Goal: Task Accomplishment & Management: Complete application form

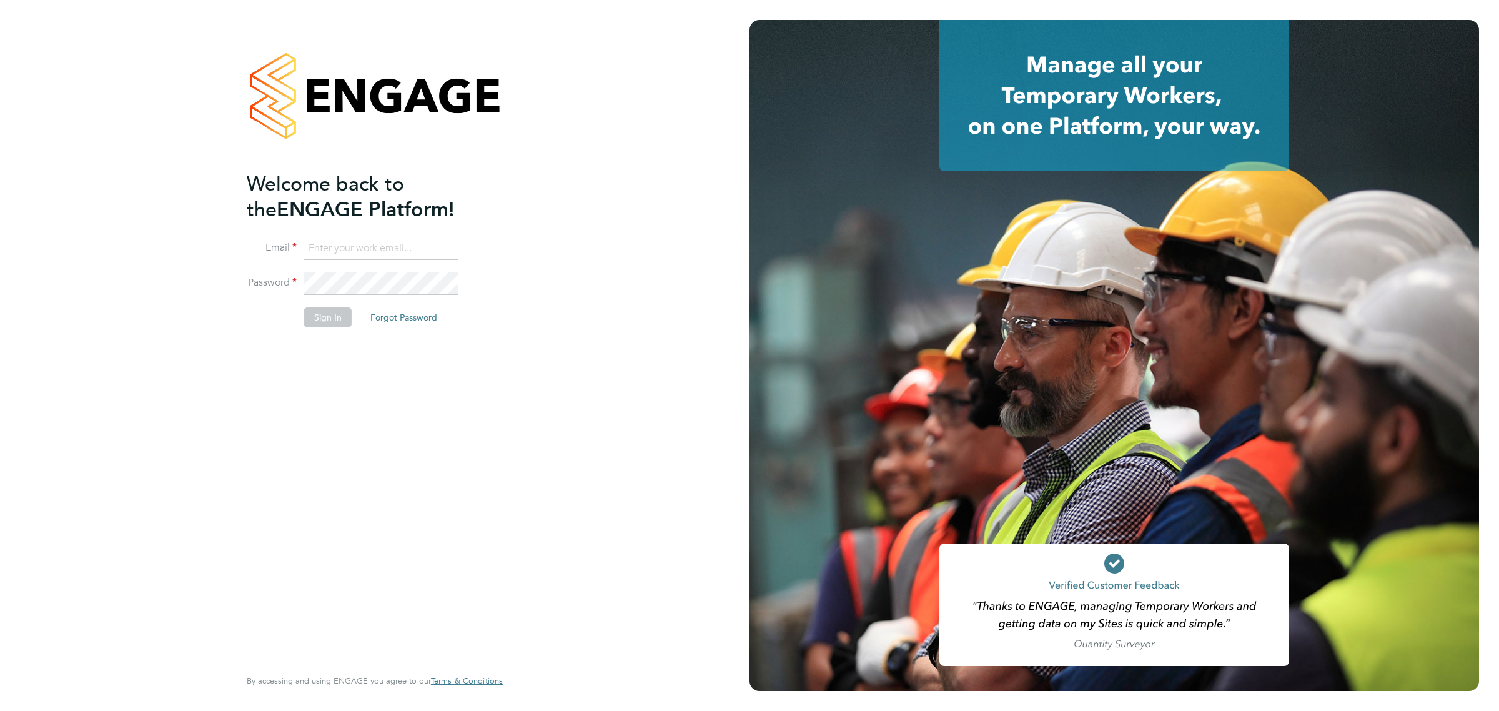
click at [358, 250] on input at bounding box center [381, 248] width 154 height 22
type input "kyle.johnson@prsjobs.com"
click at [327, 328] on li "Sign In Forgot Password" at bounding box center [369, 323] width 244 height 32
click at [326, 328] on li "Sign In Forgot Password" at bounding box center [369, 323] width 244 height 32
click at [333, 319] on button "Sign In" at bounding box center [327, 317] width 47 height 20
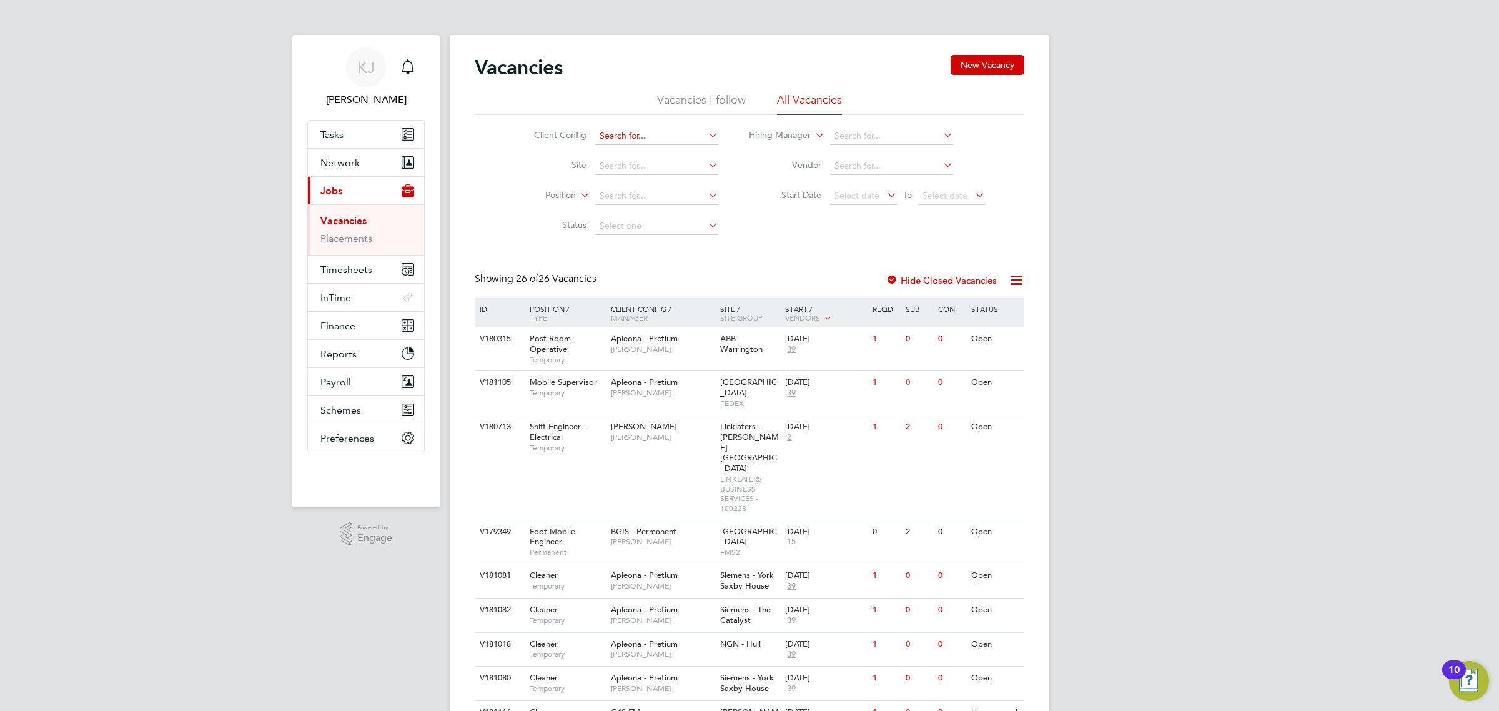
click at [669, 130] on input at bounding box center [656, 135] width 123 height 17
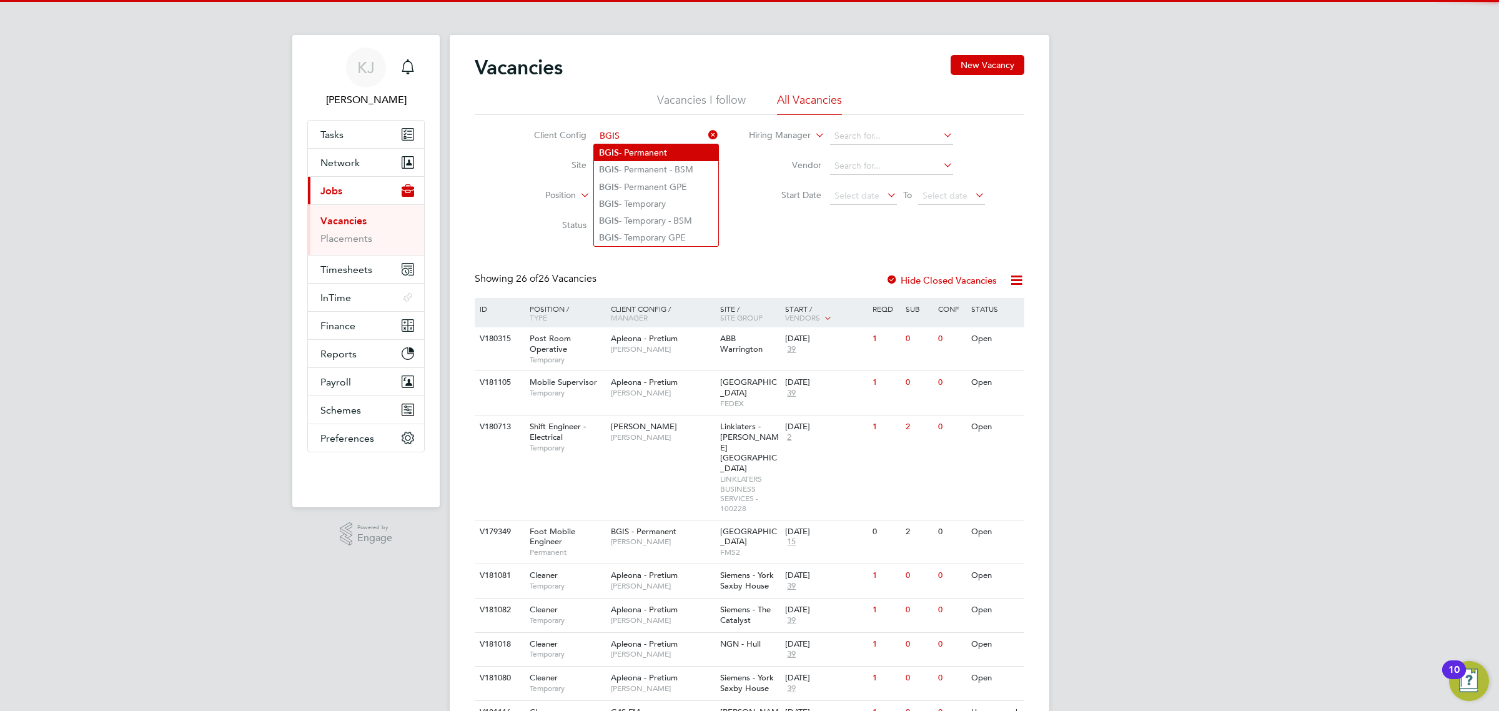
click at [653, 159] on li "BGIS - Permanent" at bounding box center [656, 152] width 124 height 17
type input "BGIS - Permanent"
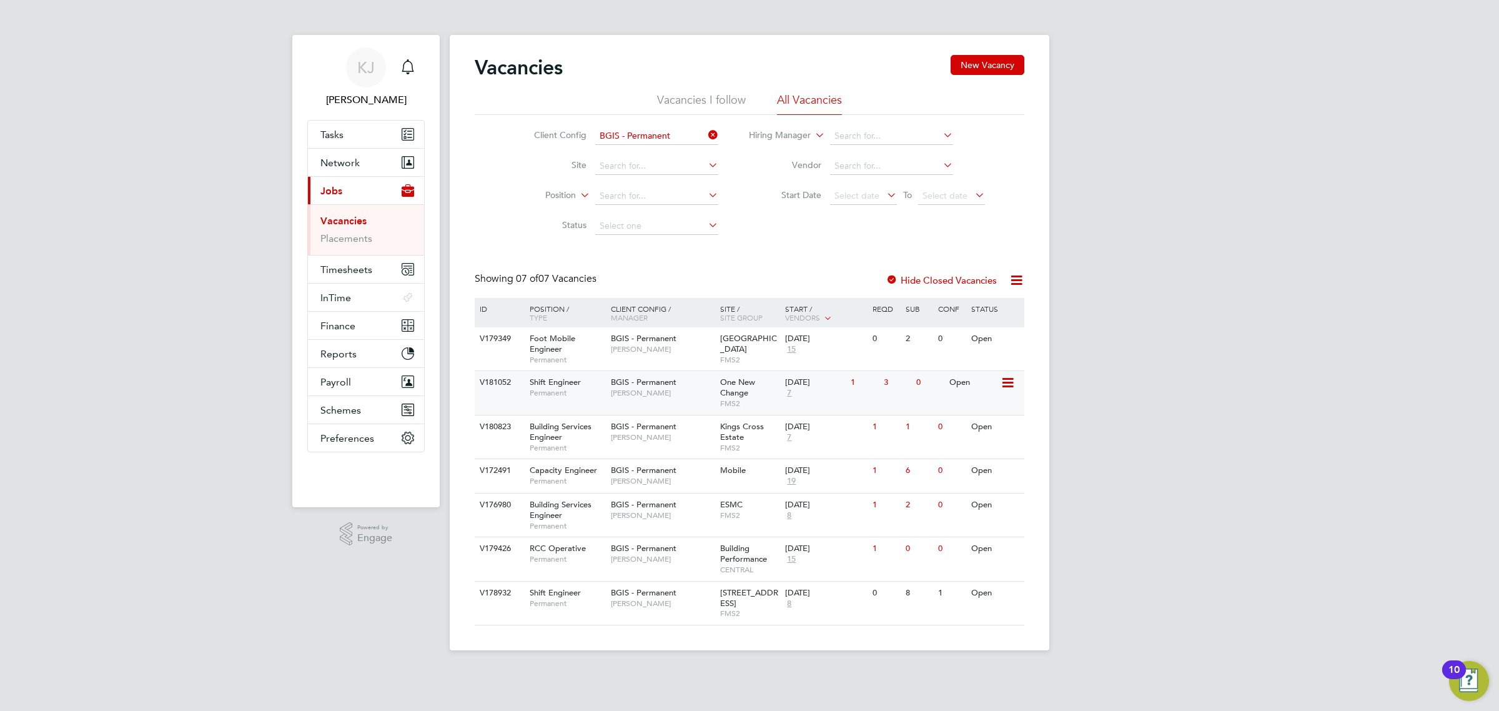
click at [666, 380] on span "BGIS - Permanent" at bounding box center [644, 382] width 66 height 11
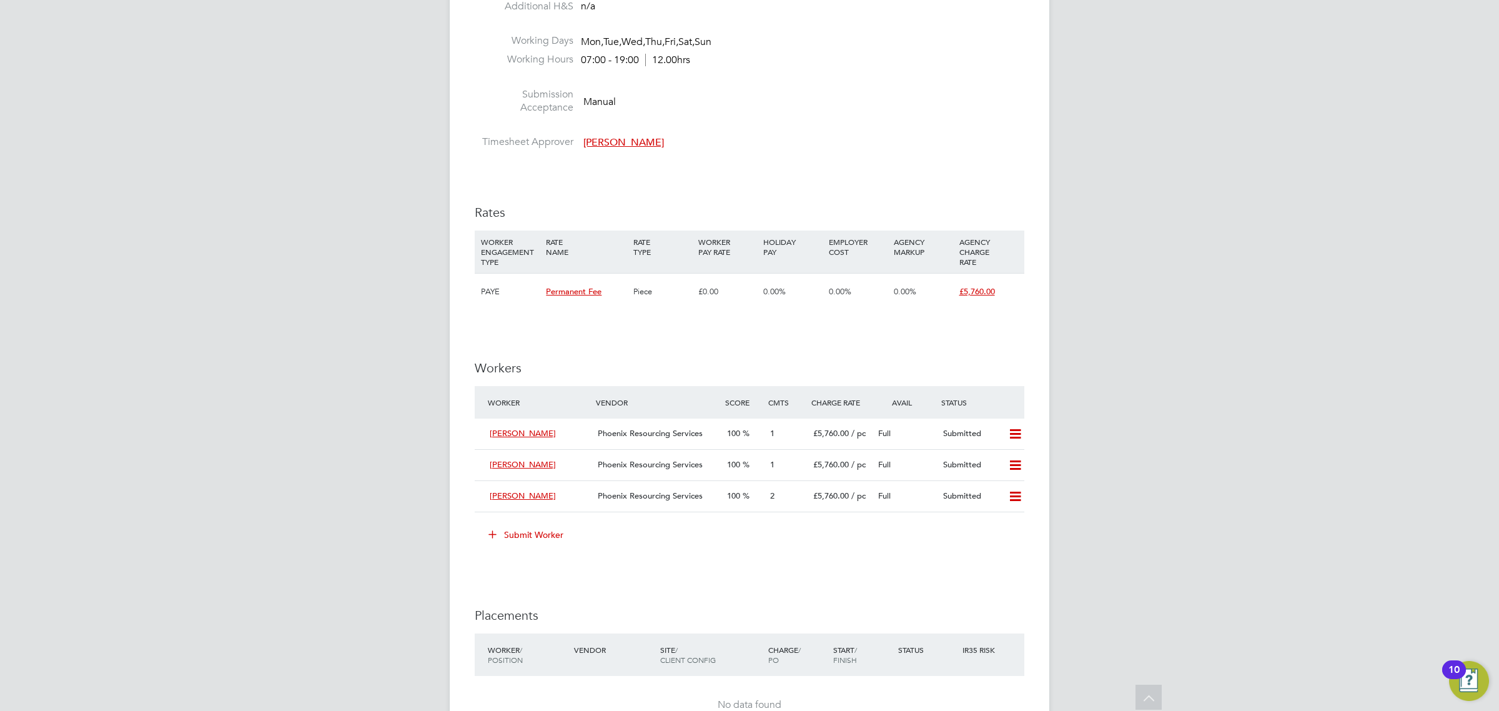
scroll to position [1377, 0]
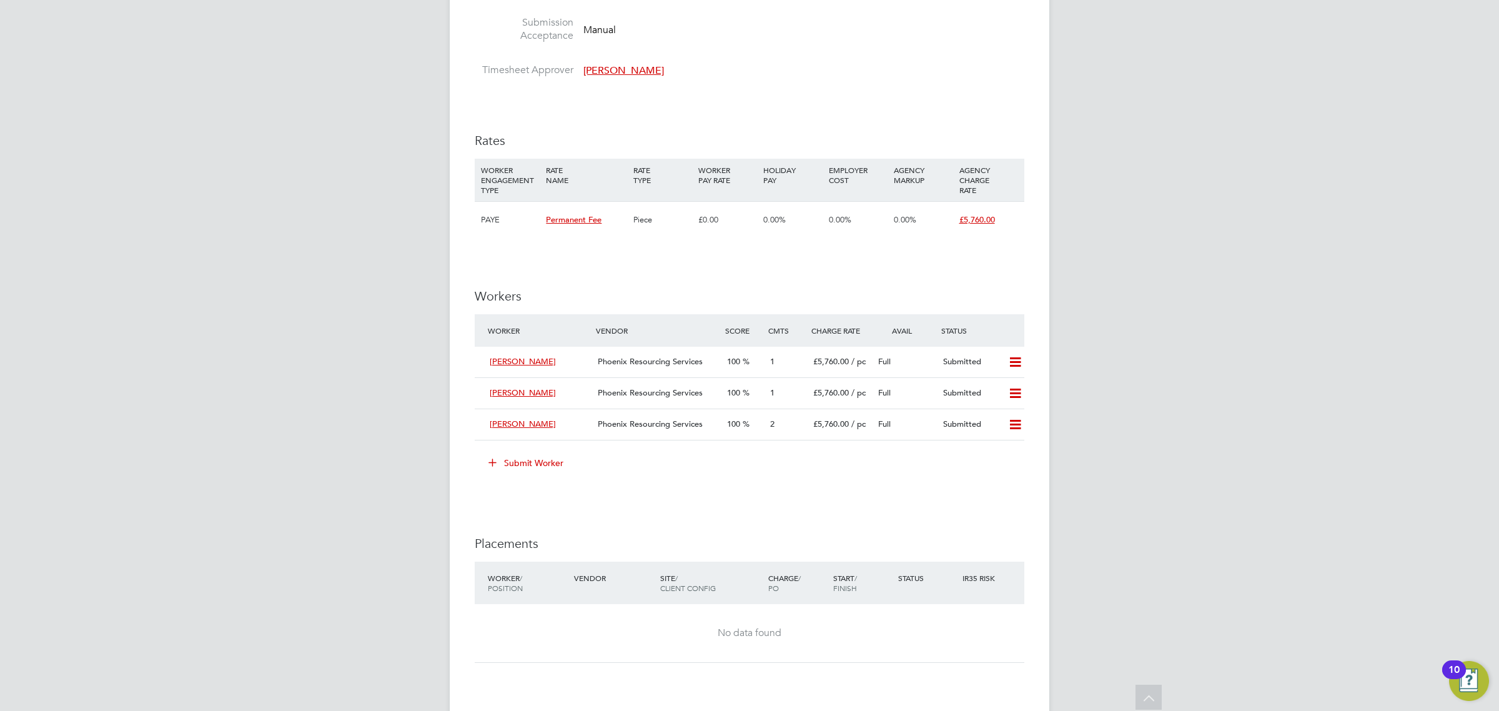
click at [551, 462] on button "Submit Worker" at bounding box center [527, 463] width 94 height 20
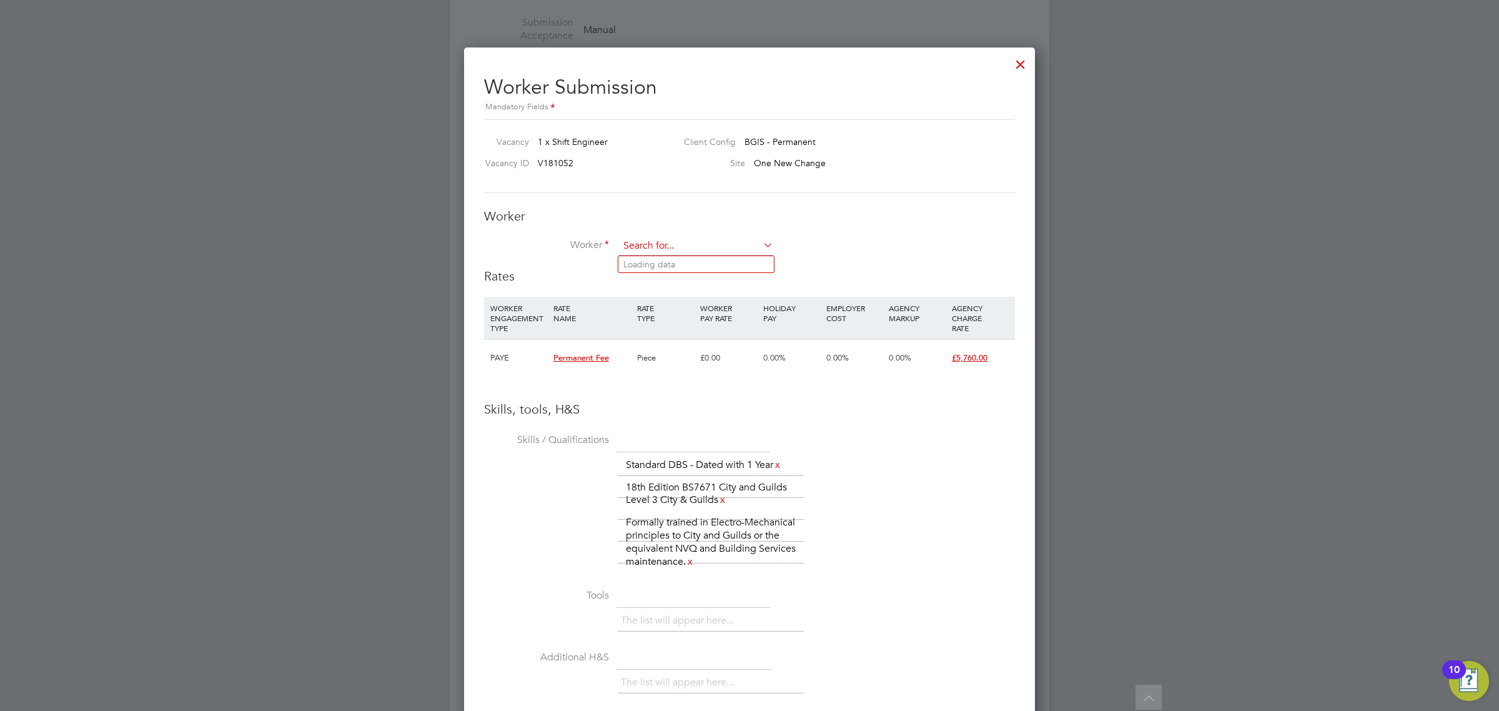
click at [663, 240] on input at bounding box center [696, 246] width 154 height 19
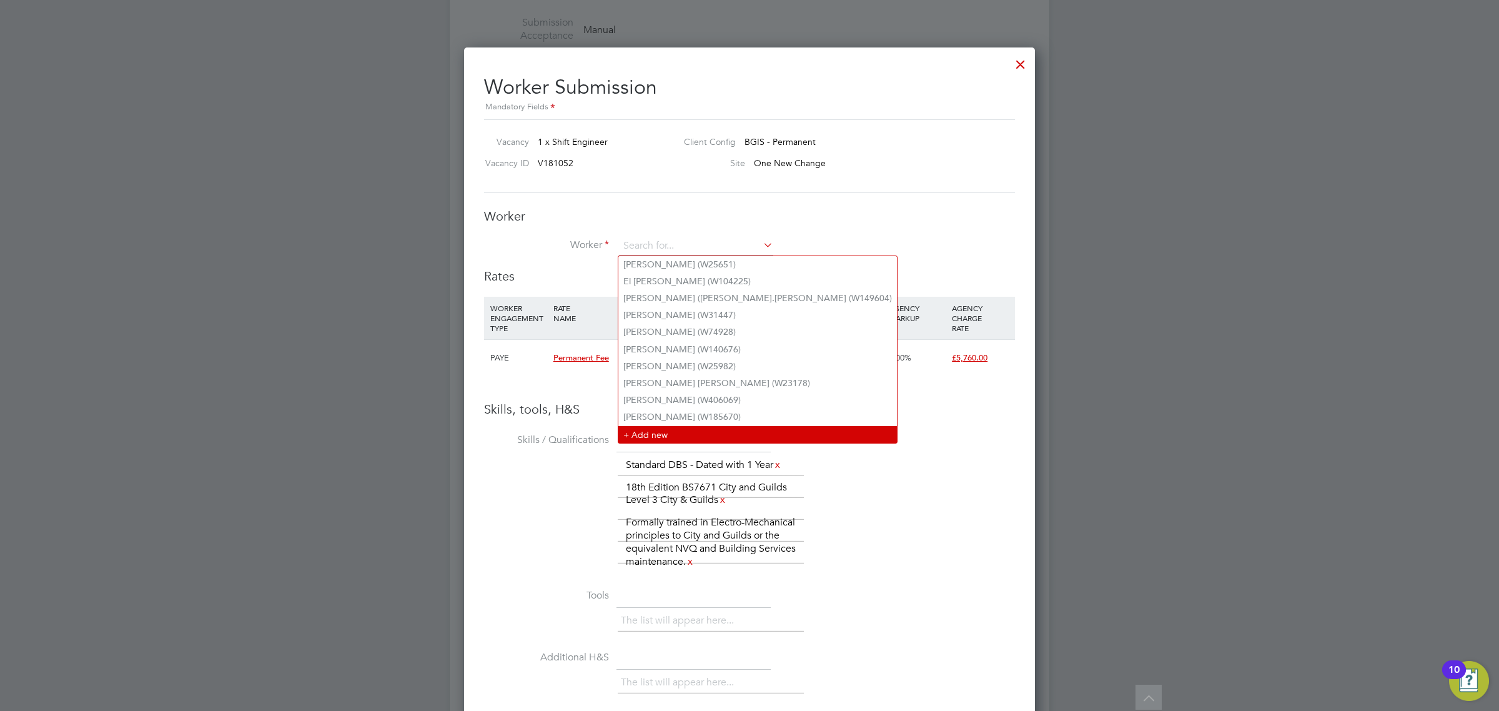
click at [658, 436] on li "+ Add new" at bounding box center [757, 434] width 278 height 17
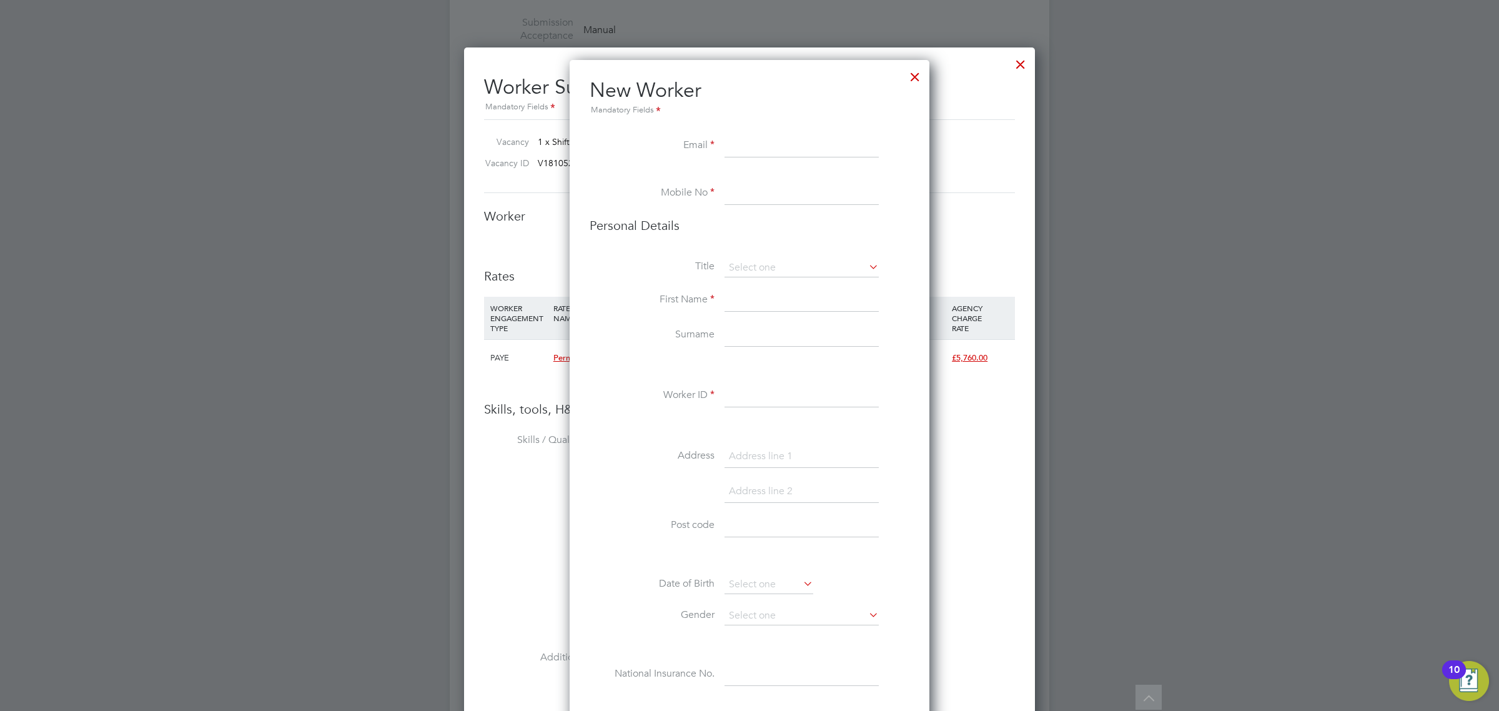
click at [735, 135] on input at bounding box center [801, 146] width 154 height 22
paste input "steve.borne265@gmail.com"
type input "steve.borne265@gmail.com"
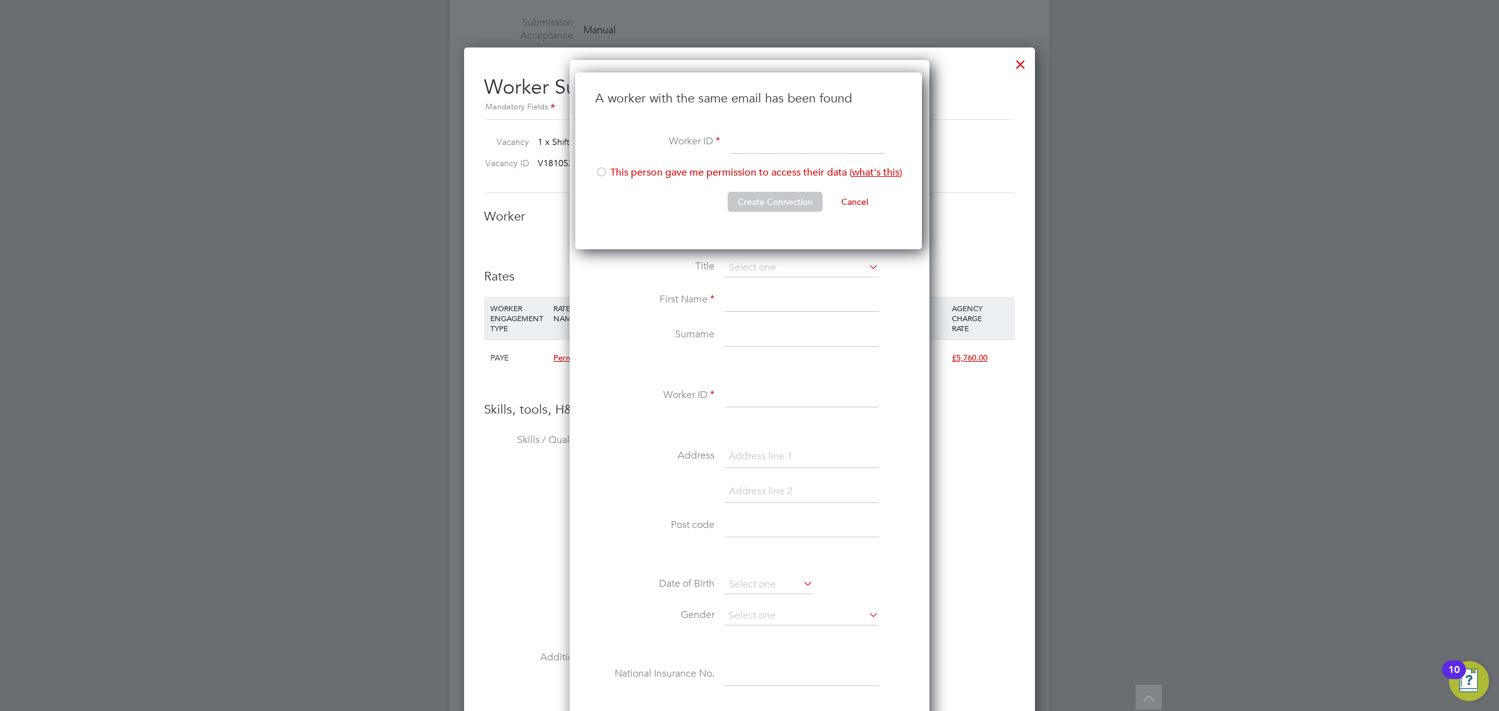
click at [762, 141] on input at bounding box center [807, 142] width 154 height 22
paste input "1633437"
click at [841, 142] on input "1633437" at bounding box center [807, 142] width 154 height 22
paste input "W-"
type input "W-1633437"
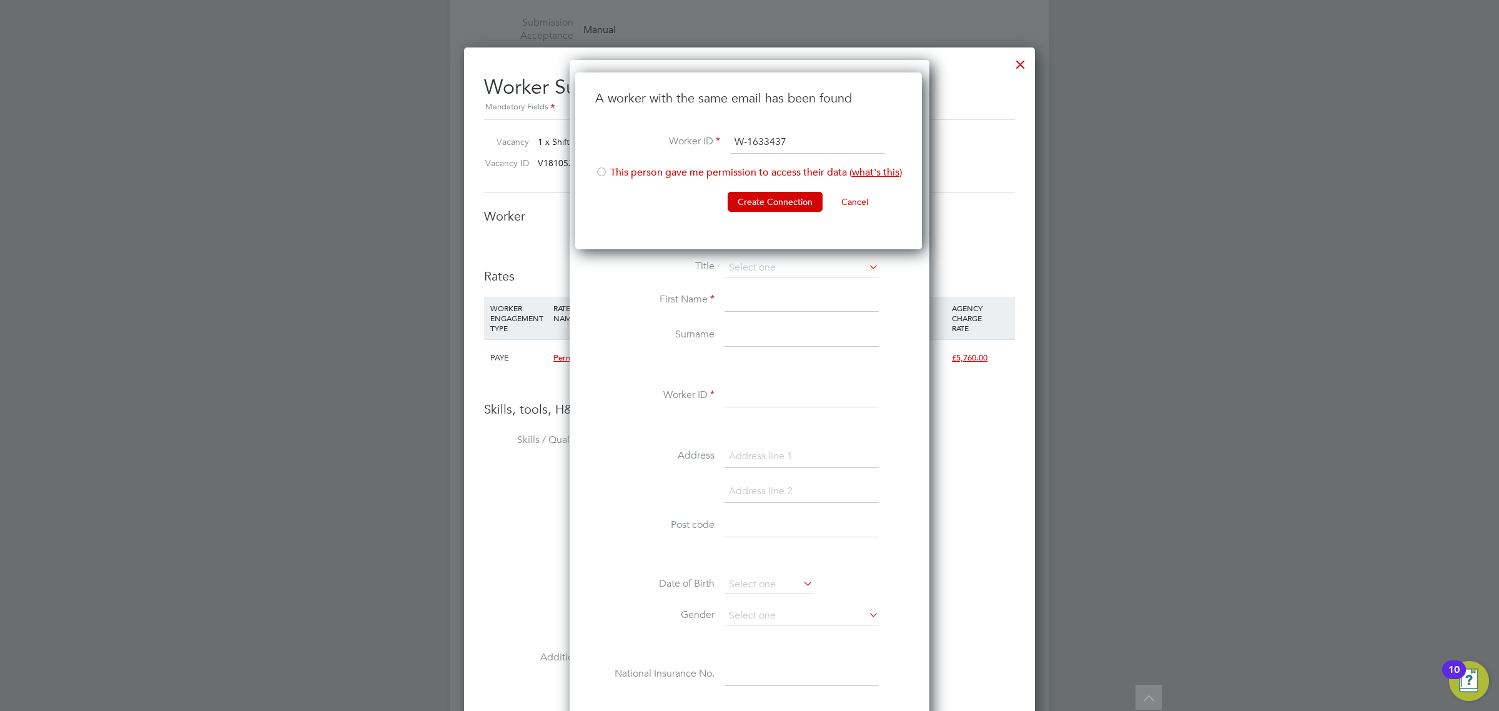
click at [656, 169] on li "This person gave me permission to access their data ( what's this )" at bounding box center [748, 179] width 307 height 26
click at [732, 195] on button "Create Connection" at bounding box center [774, 202] width 95 height 20
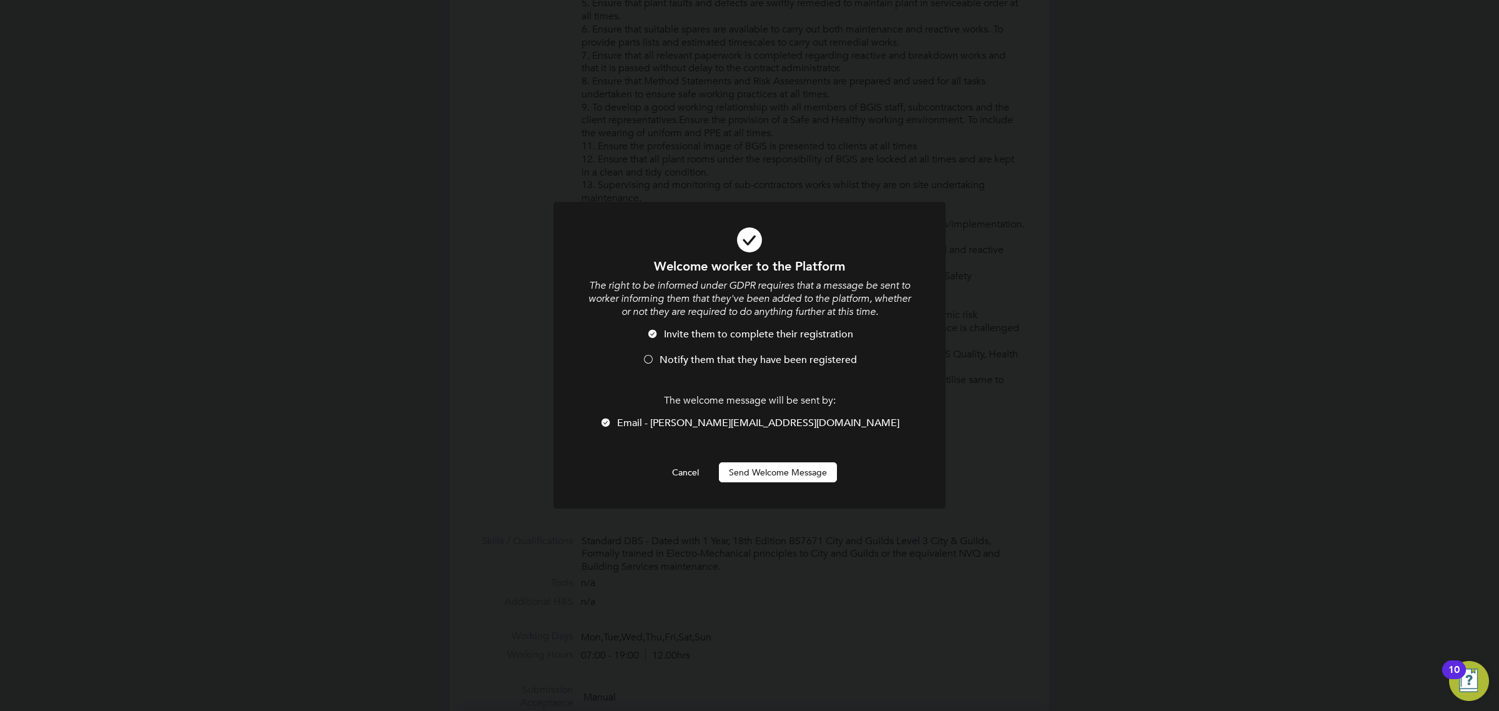
click at [790, 360] on span "Notify them that they have been registered" at bounding box center [757, 359] width 197 height 12
click at [788, 472] on button "Send Welcome Message" at bounding box center [778, 472] width 118 height 20
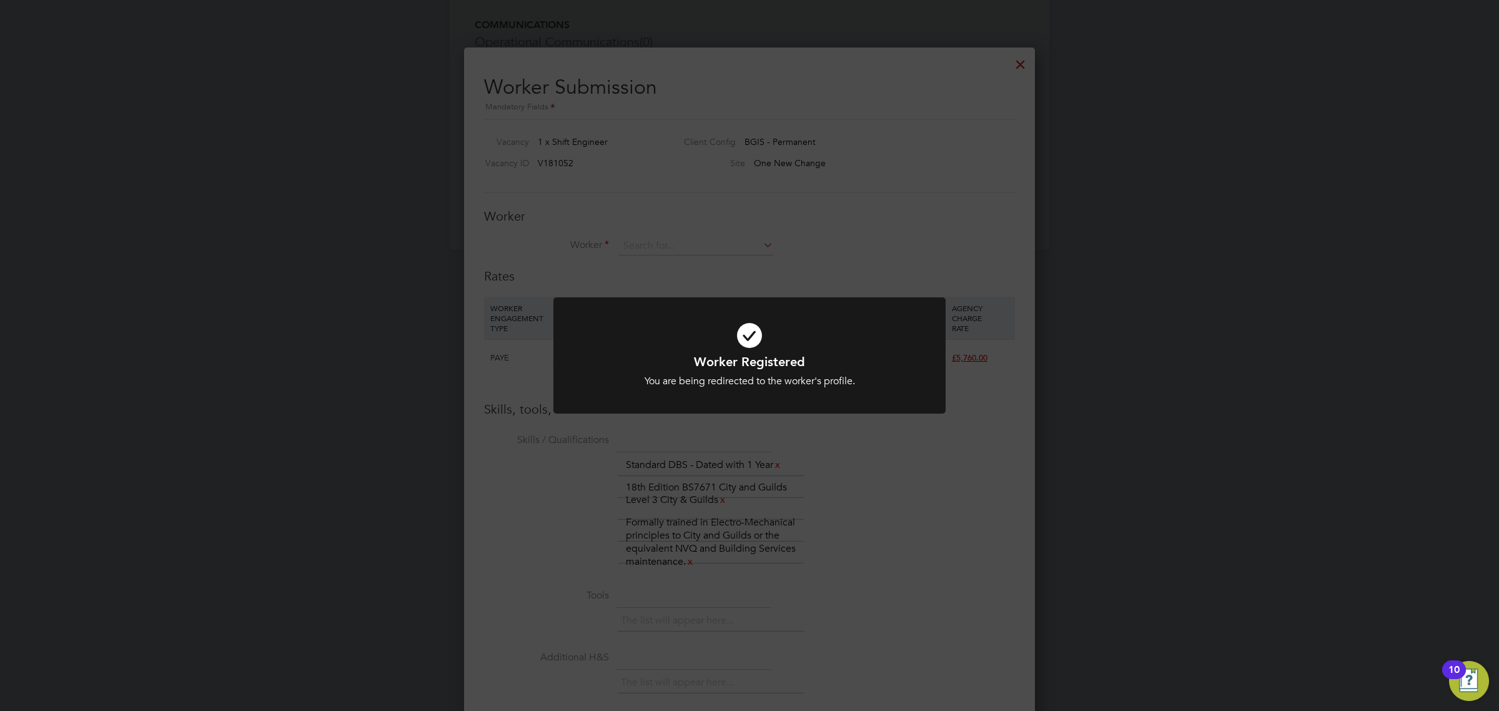
click at [741, 270] on div "Worker Registered You are being redirected to the worker's profile. Cancel Okay" at bounding box center [749, 355] width 1499 height 711
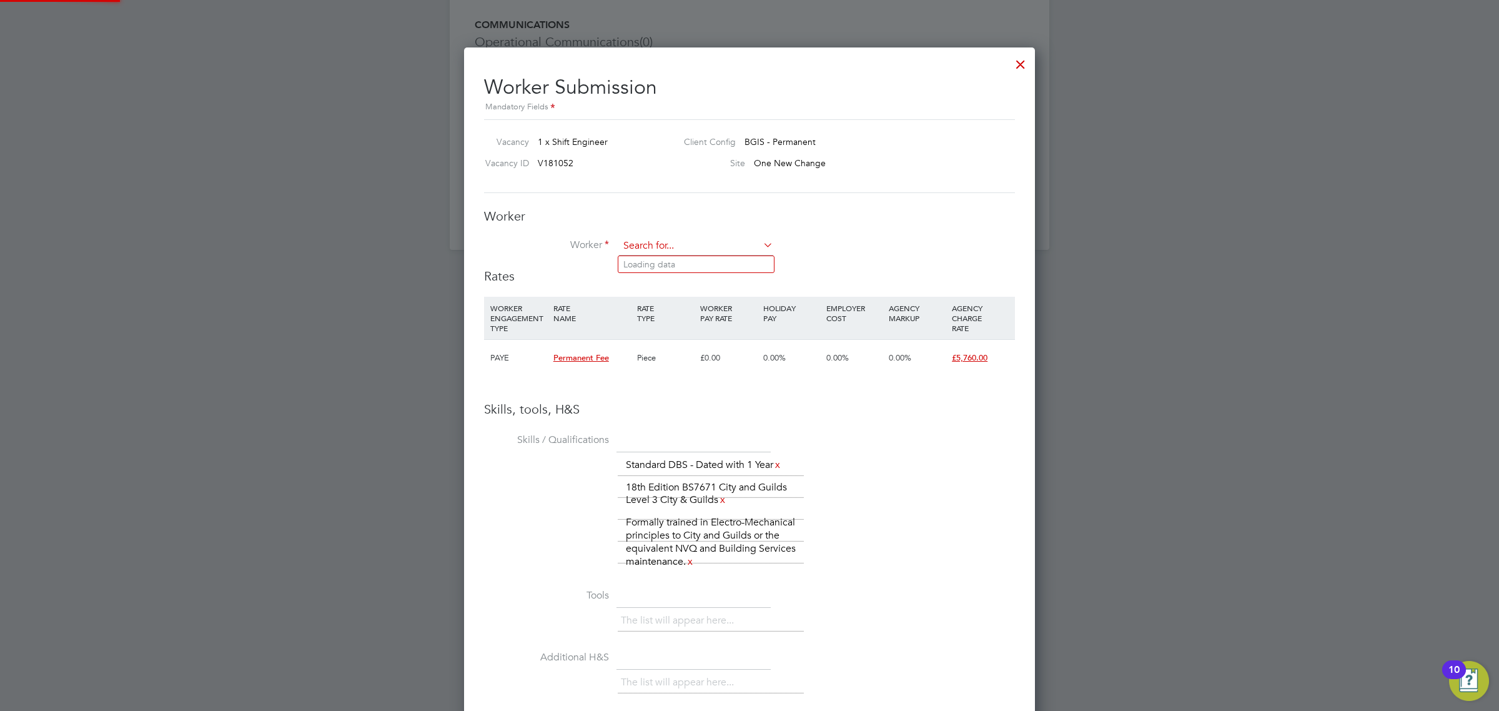
click at [719, 238] on input at bounding box center [696, 246] width 154 height 19
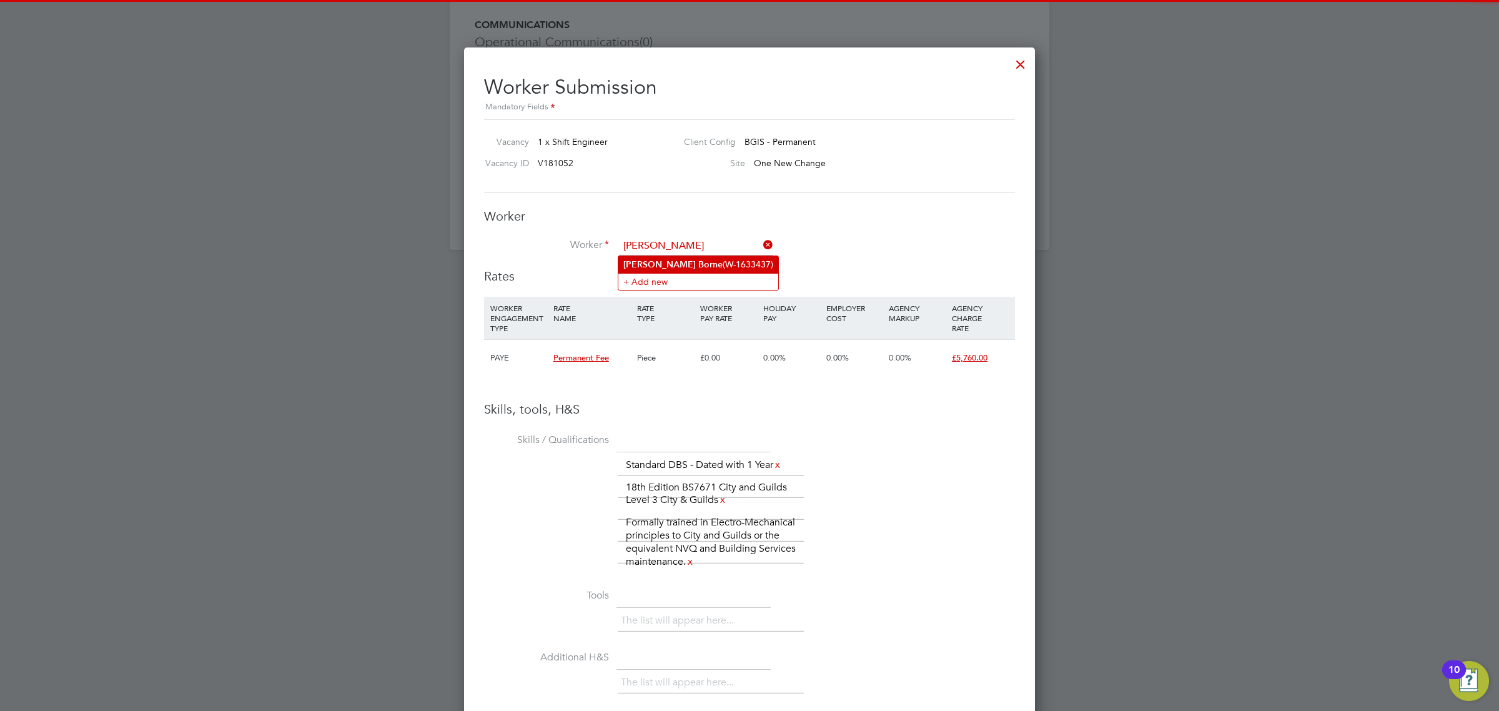
click at [716, 260] on li "Stephen Borne (W-1633437)" at bounding box center [698, 264] width 160 height 17
type input "Stephen Borne (W-1633437)"
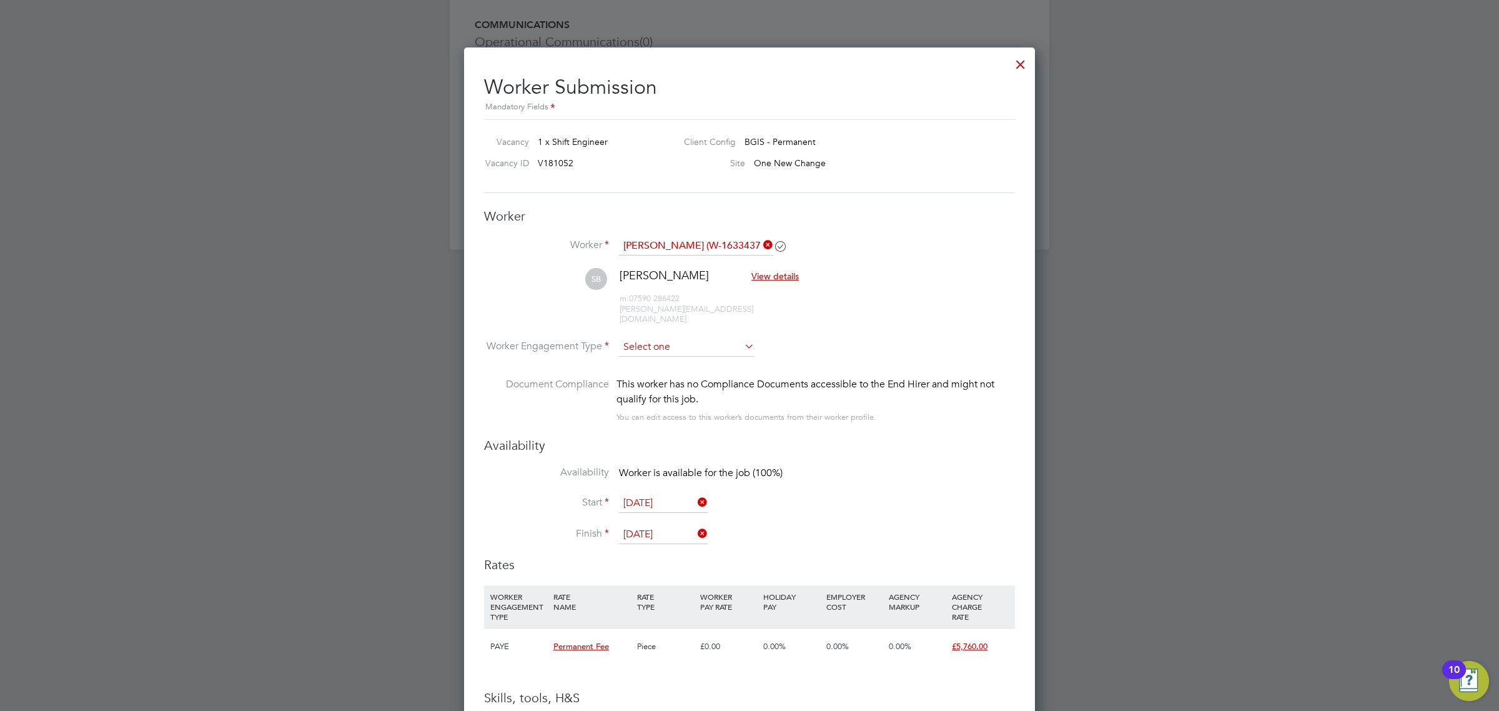
click at [699, 338] on input at bounding box center [687, 347] width 136 height 19
click at [670, 375] on li "PAYE" at bounding box center [686, 371] width 137 height 16
type input "PAYE"
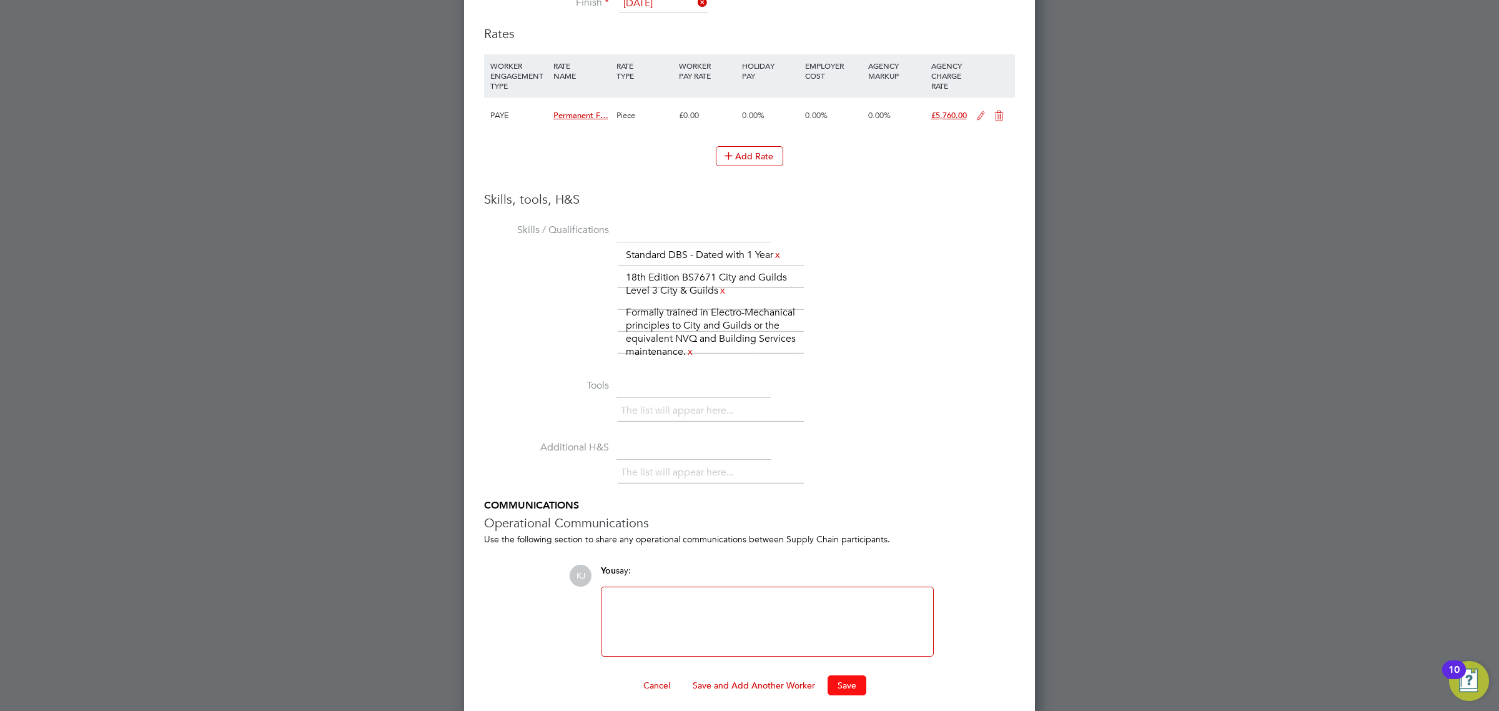
click at [843, 683] on button "Save" at bounding box center [846, 685] width 39 height 20
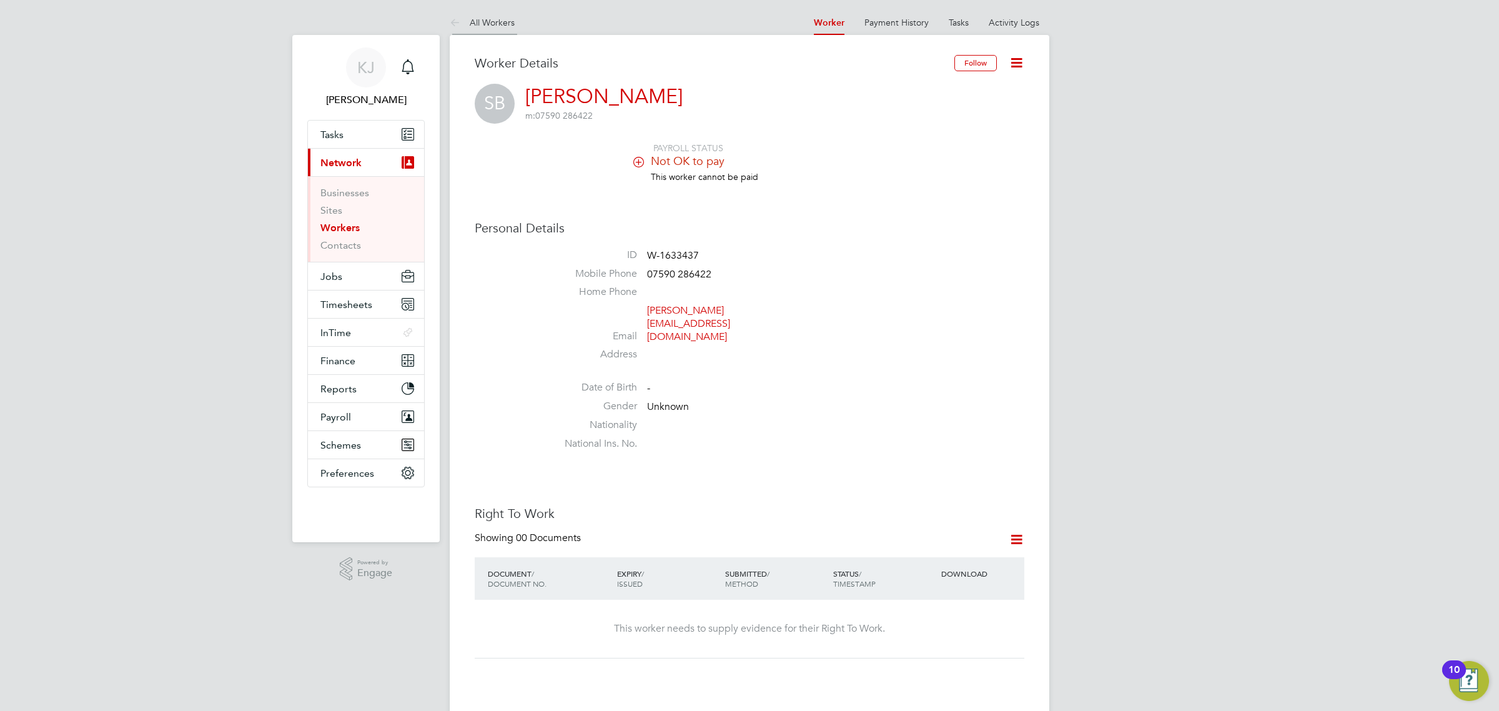
click at [485, 22] on link "All Workers" at bounding box center [482, 22] width 65 height 11
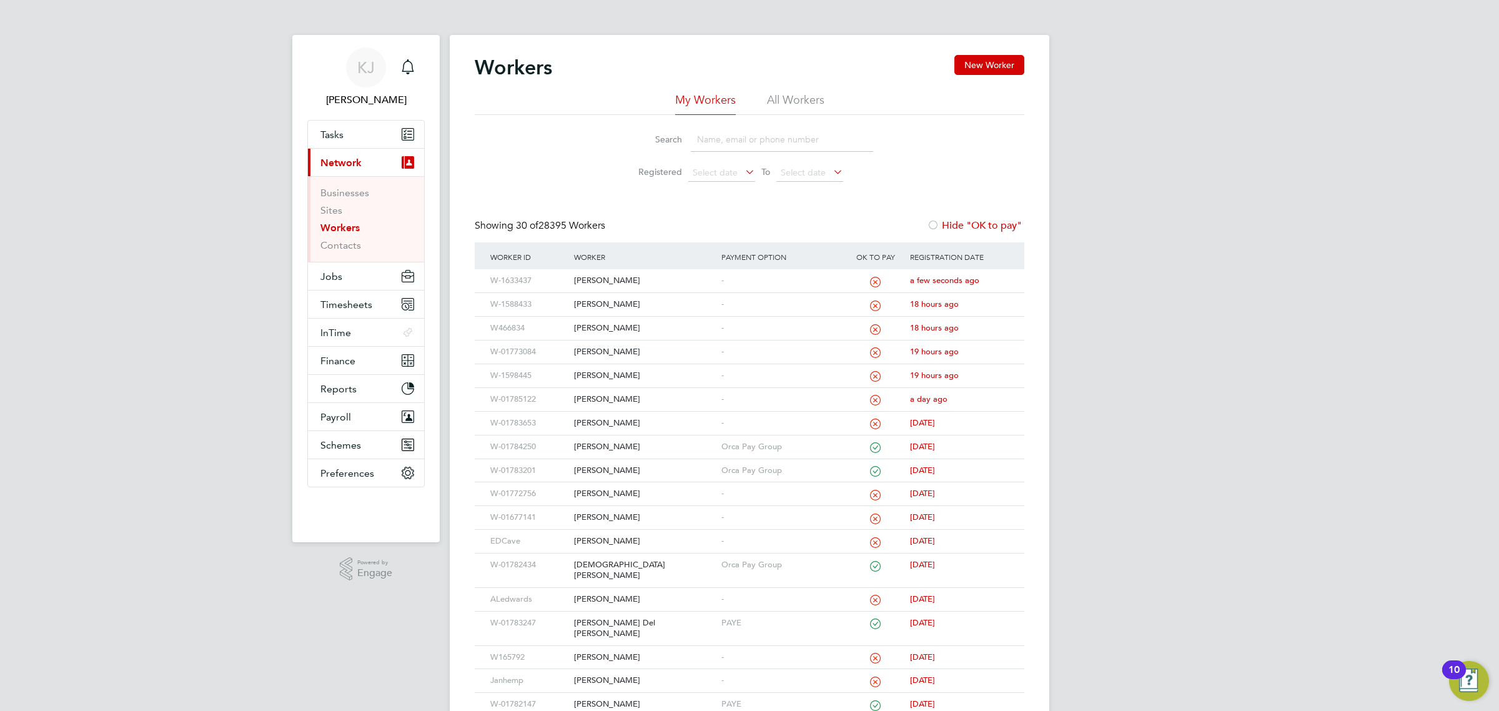
click at [351, 232] on link "Workers" at bounding box center [339, 228] width 39 height 12
click at [350, 272] on button "Jobs" at bounding box center [366, 275] width 116 height 27
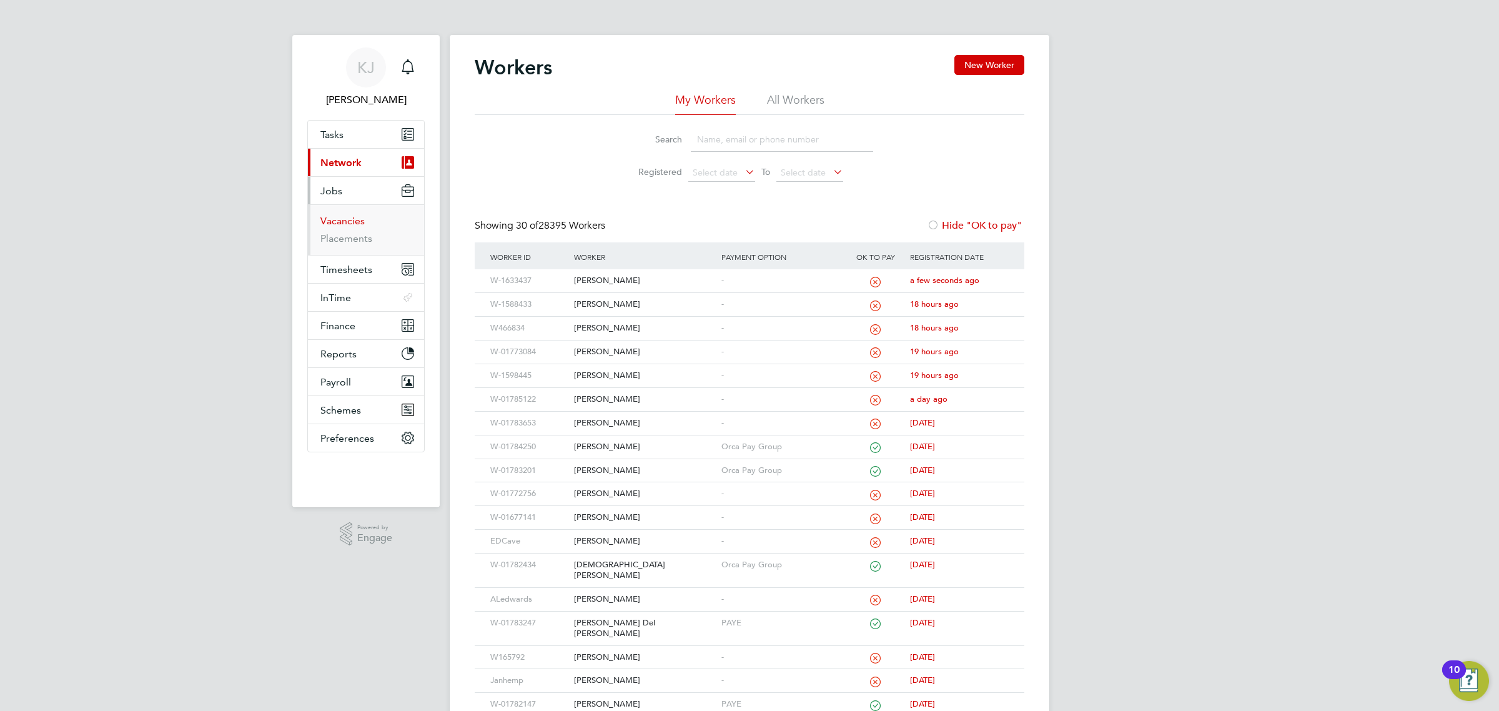
click at [345, 214] on ul "Vacancies Placements" at bounding box center [366, 229] width 116 height 51
click at [345, 217] on link "Vacancies" at bounding box center [342, 221] width 44 height 12
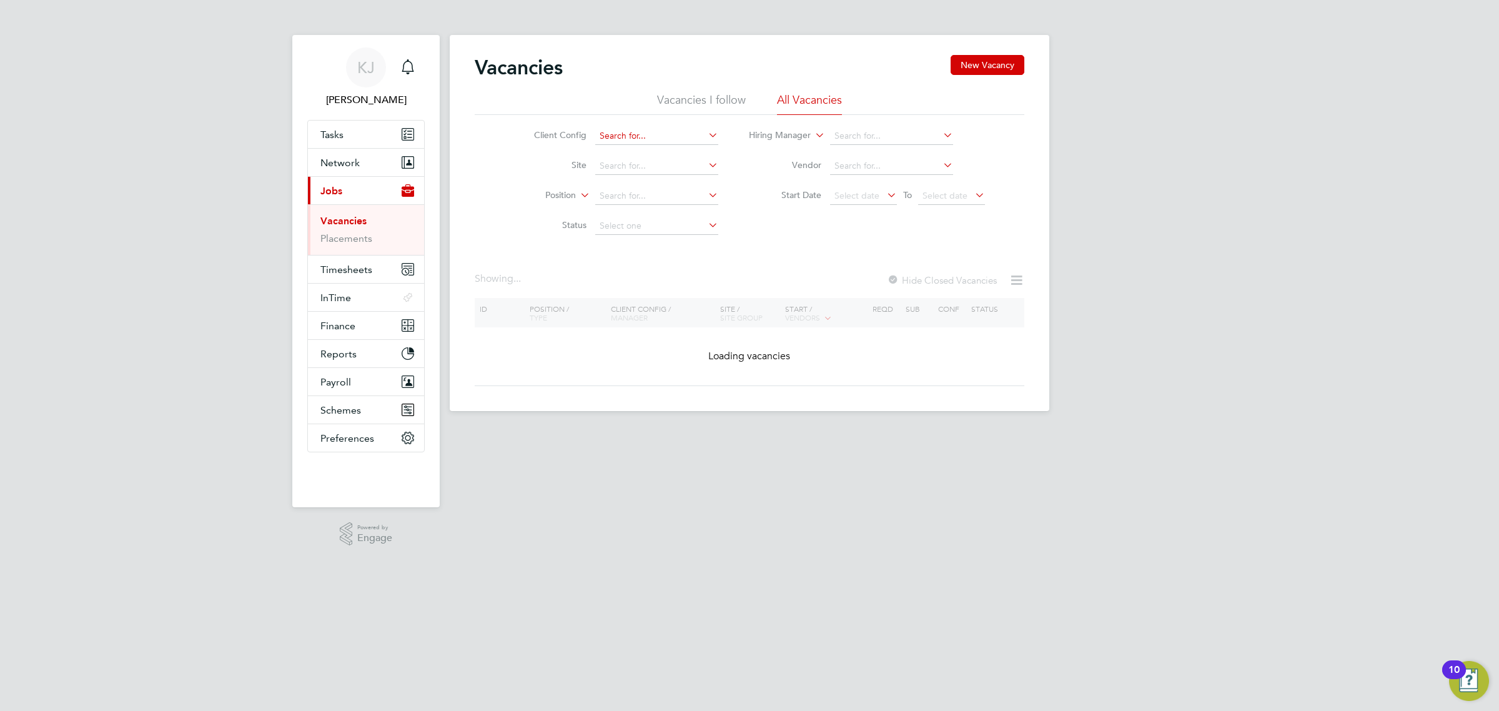
click at [626, 138] on input at bounding box center [656, 135] width 123 height 17
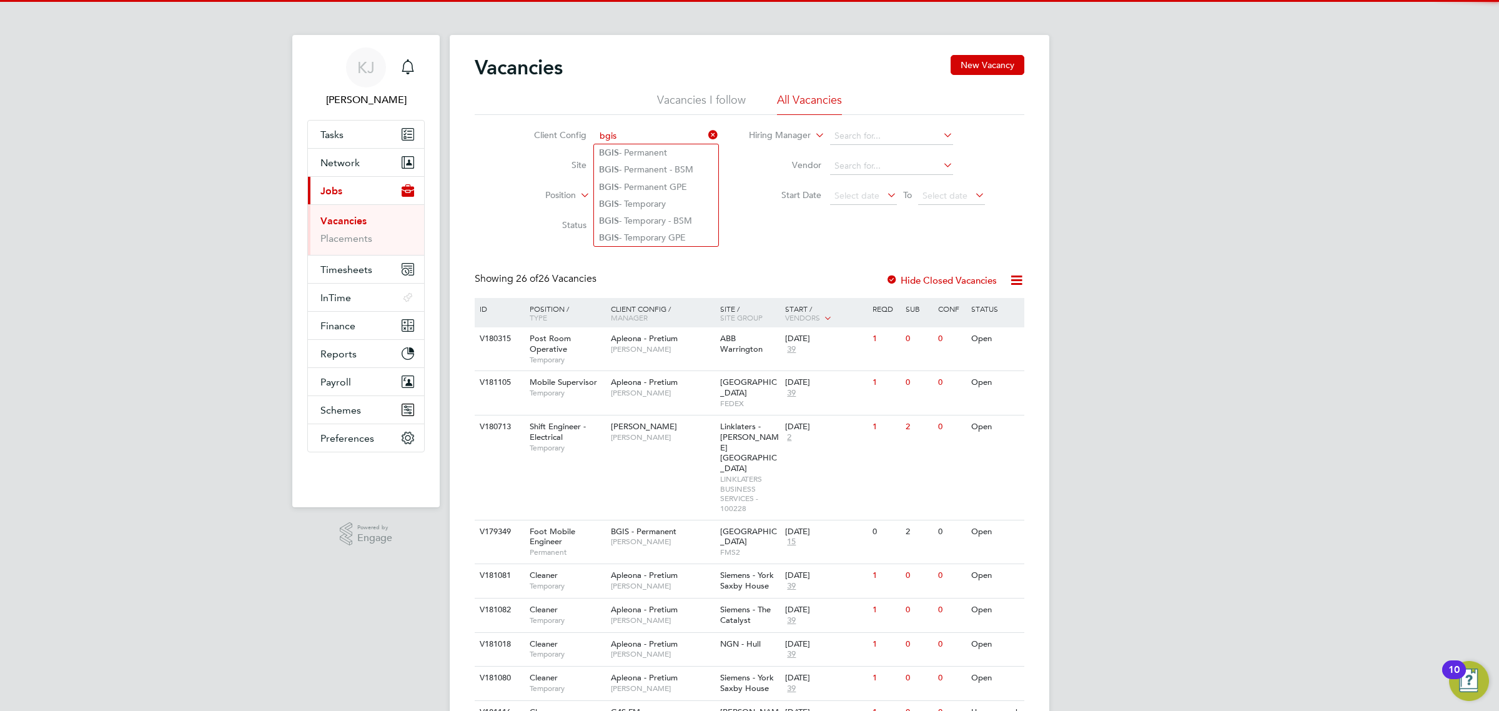
click at [645, 140] on input "bgis" at bounding box center [656, 135] width 123 height 17
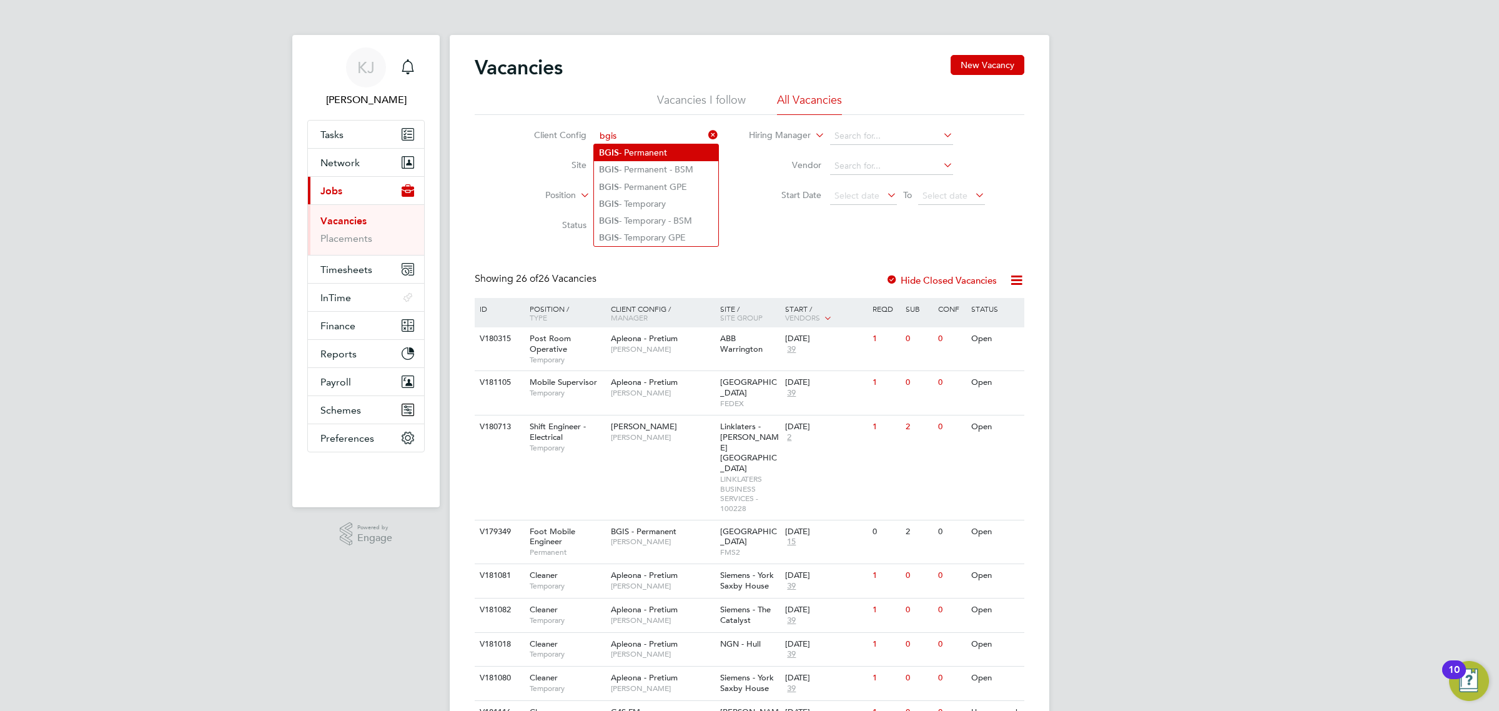
click at [644, 152] on li "BGIS - Permanent" at bounding box center [656, 152] width 124 height 17
type input "BGIS - Permanent"
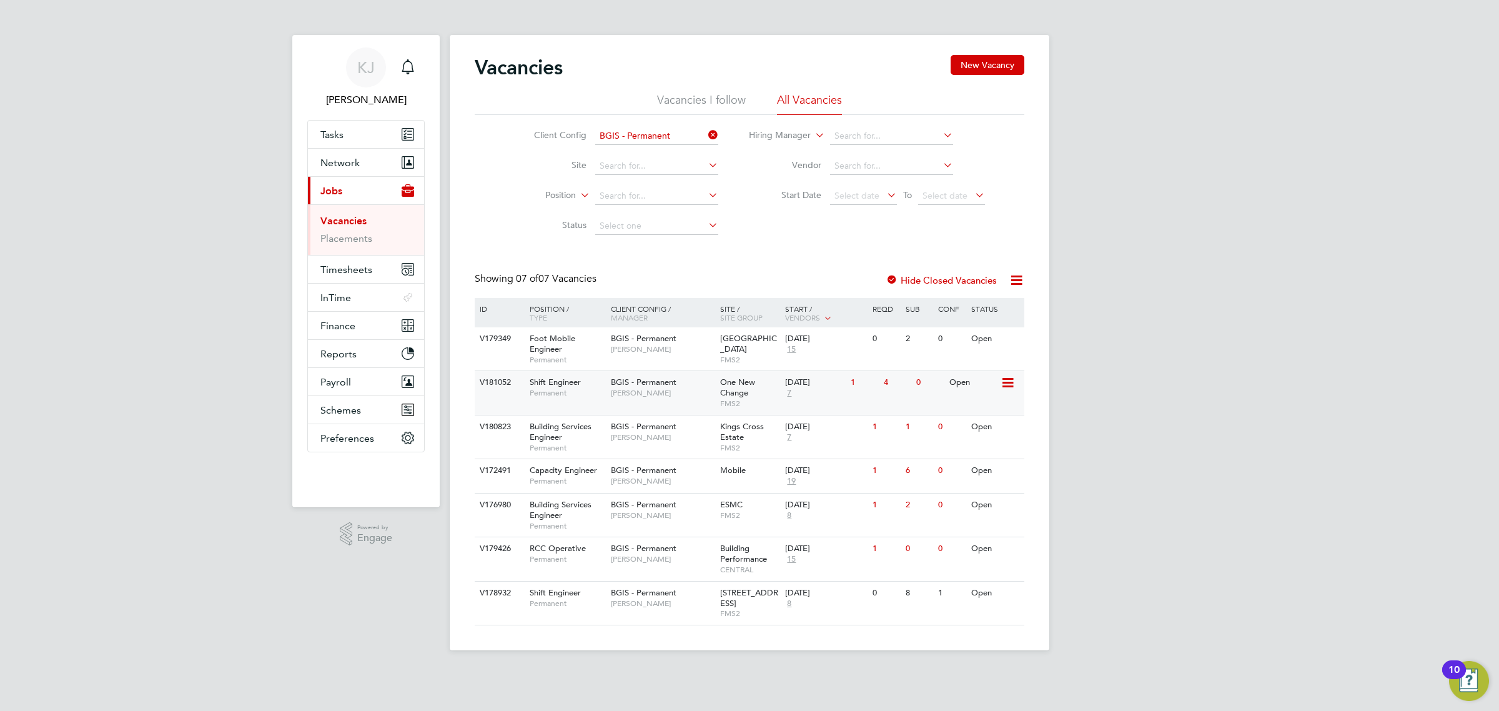
click at [747, 398] on span "One New Change" at bounding box center [737, 387] width 35 height 21
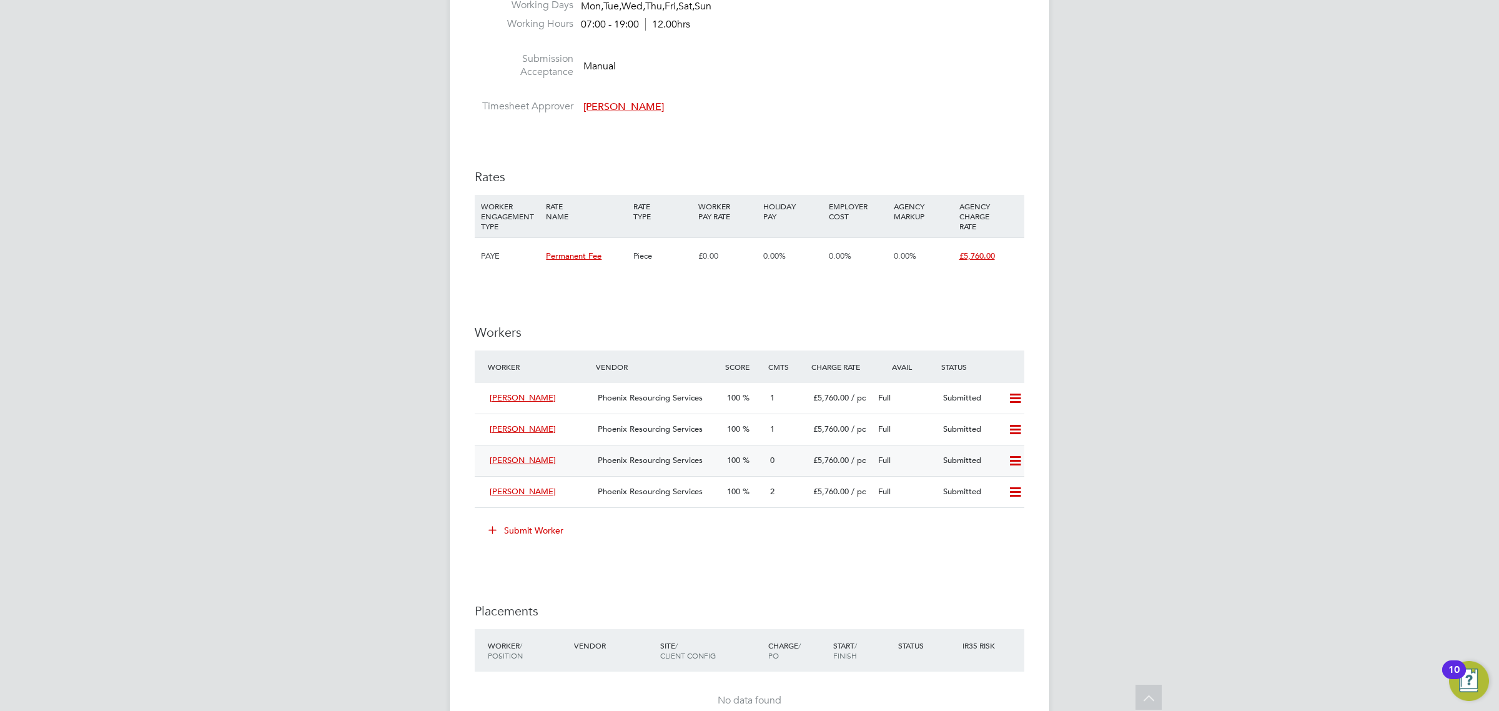
click at [596, 468] on div "Phoenix Resourcing Services" at bounding box center [657, 460] width 129 height 21
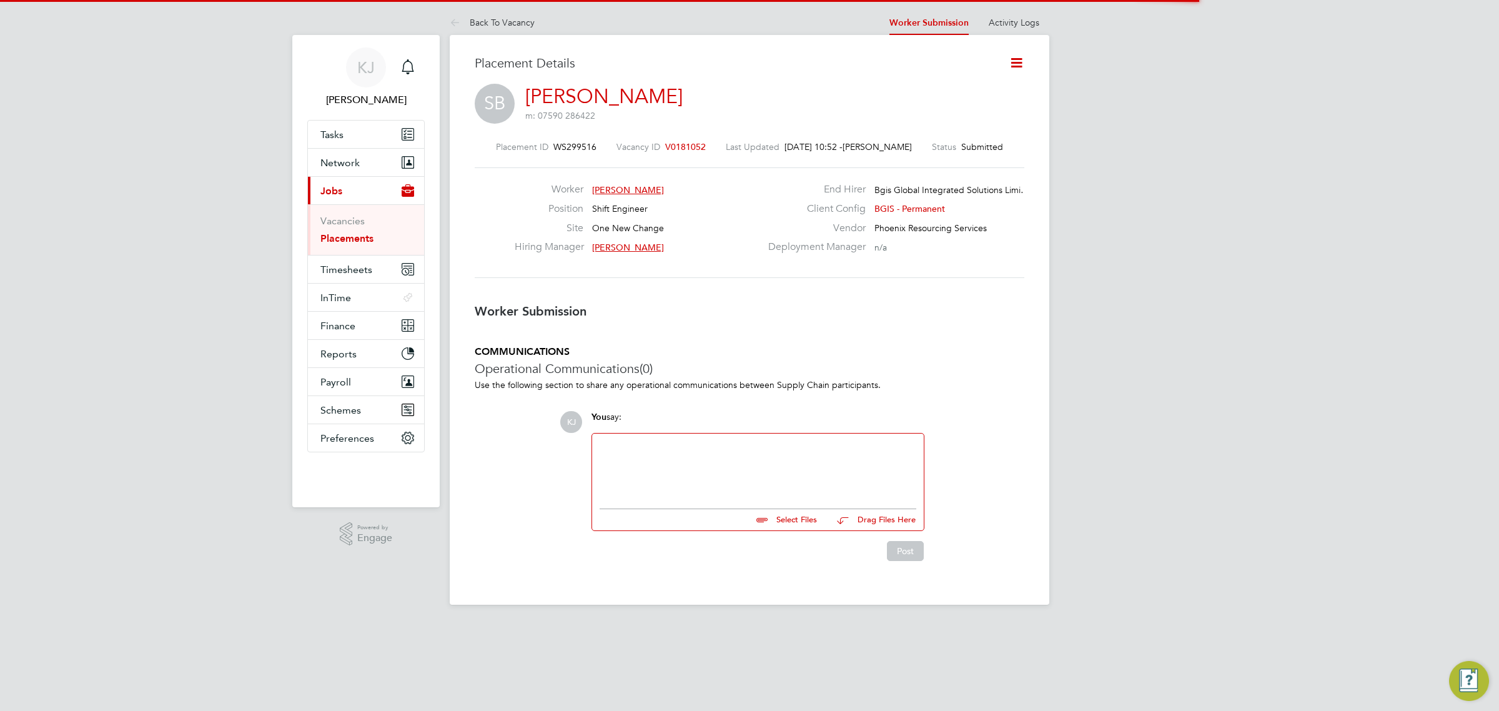
scroll to position [6, 6]
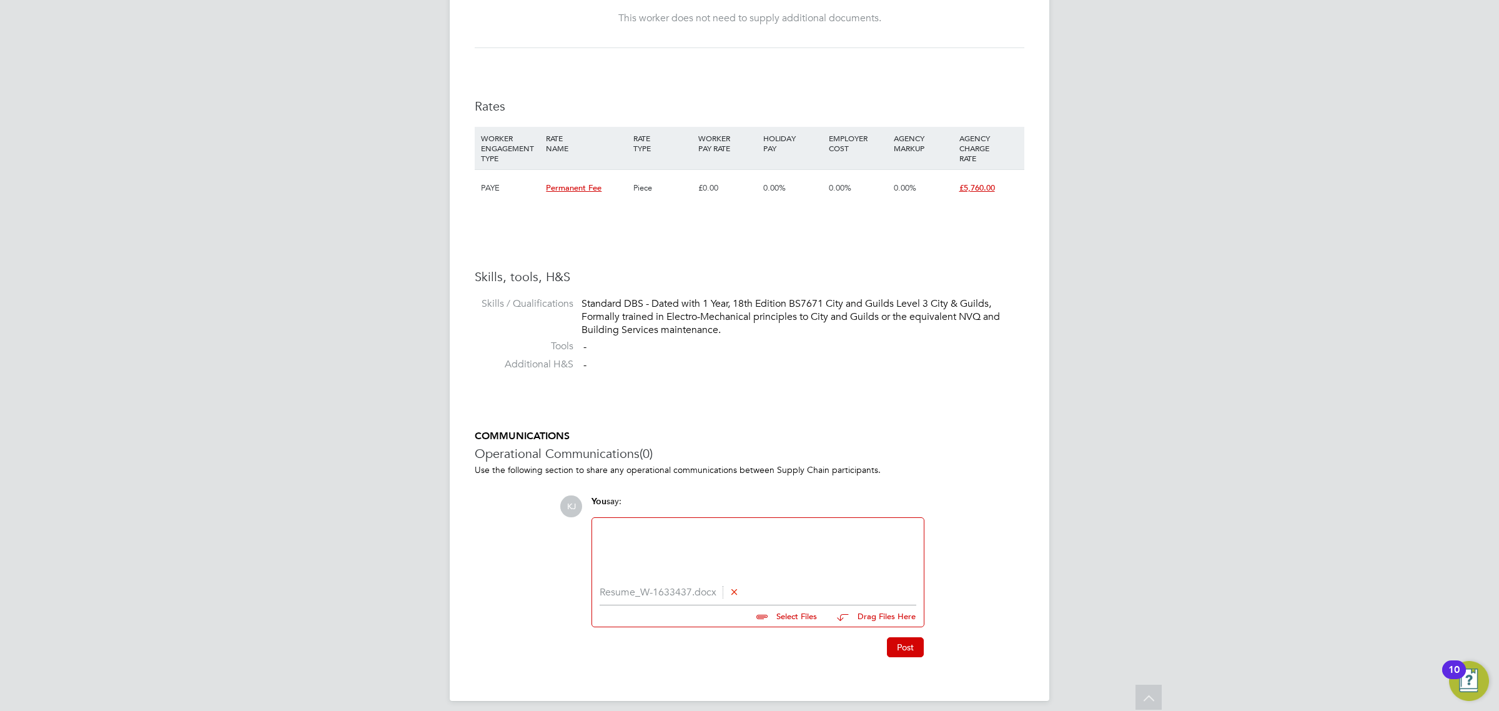
click at [773, 547] on div at bounding box center [757, 552] width 317 height 54
click at [890, 638] on button "Post" at bounding box center [905, 647] width 37 height 20
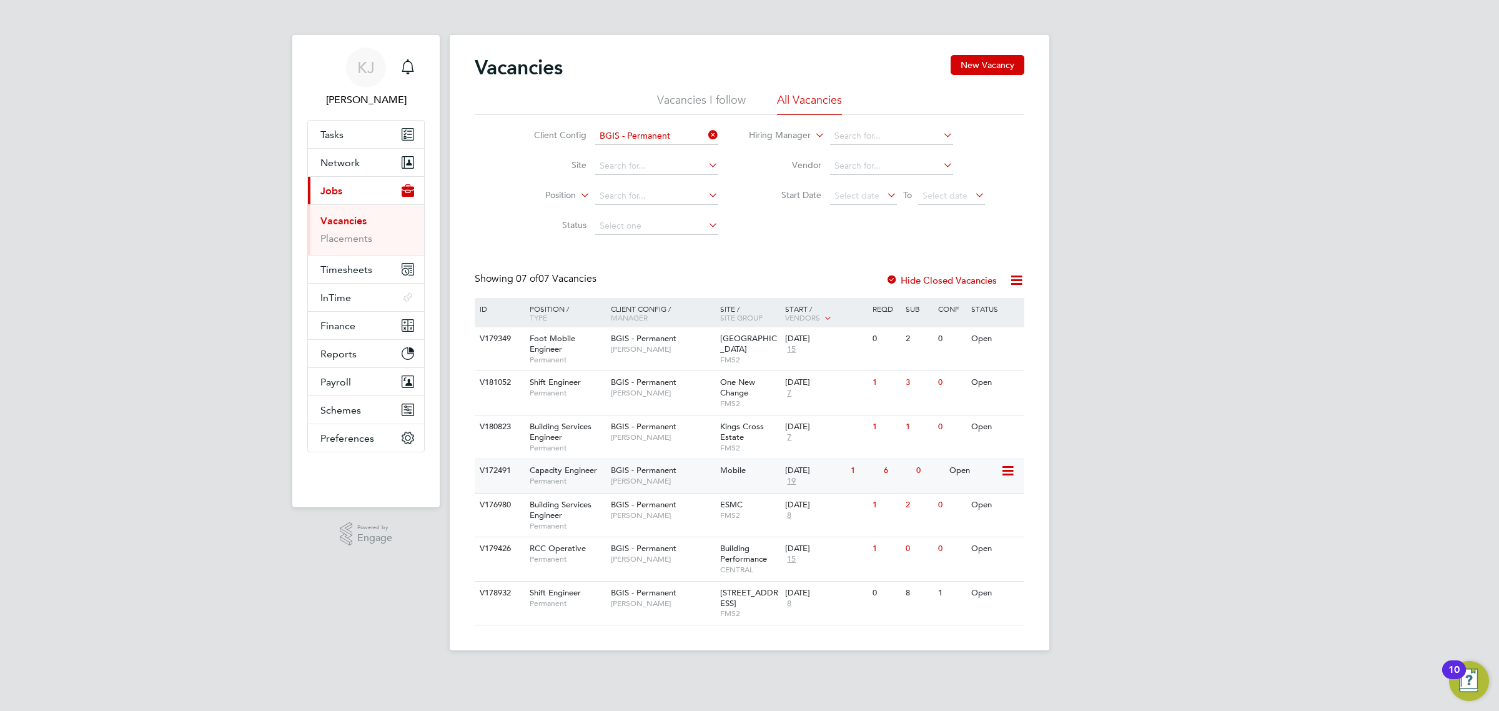
click at [657, 478] on span "[PERSON_NAME]" at bounding box center [662, 481] width 103 height 10
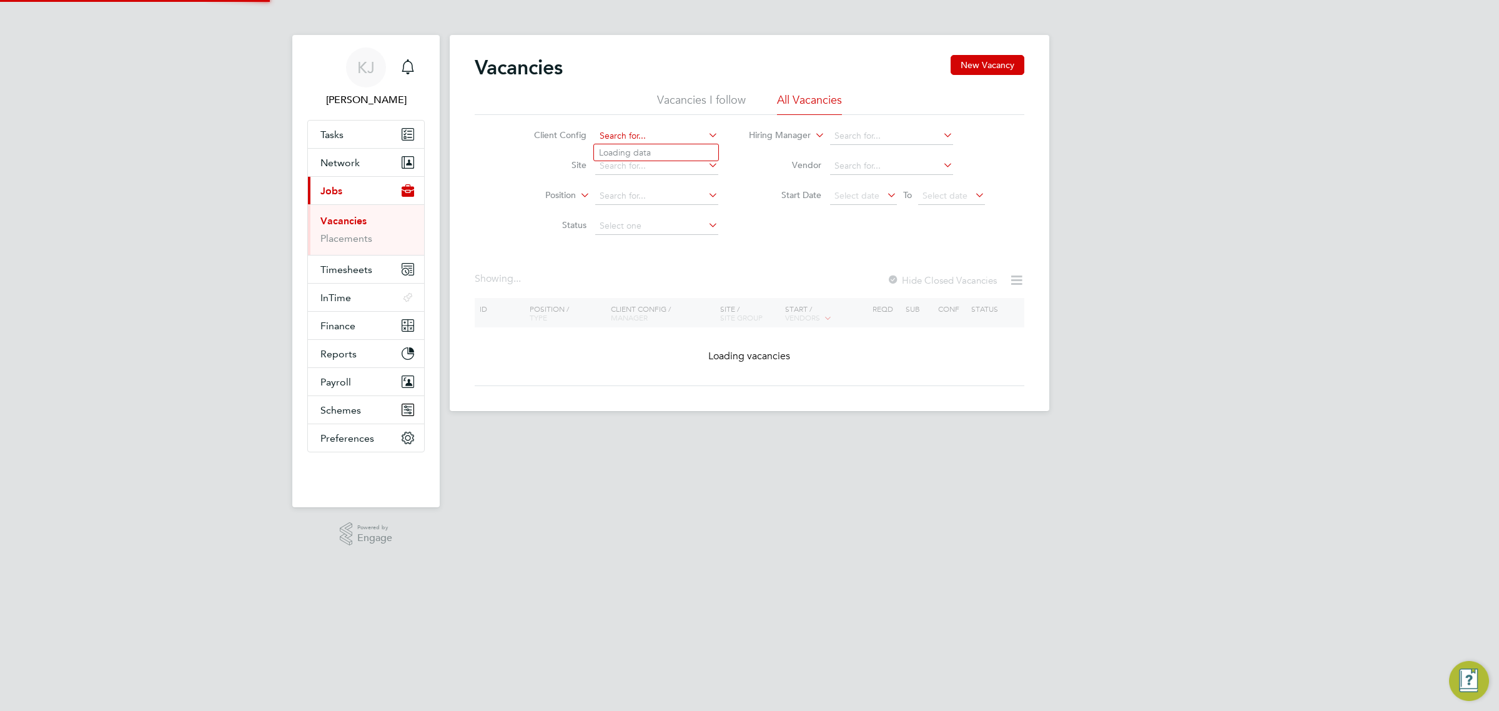
click at [657, 134] on input at bounding box center [656, 135] width 123 height 17
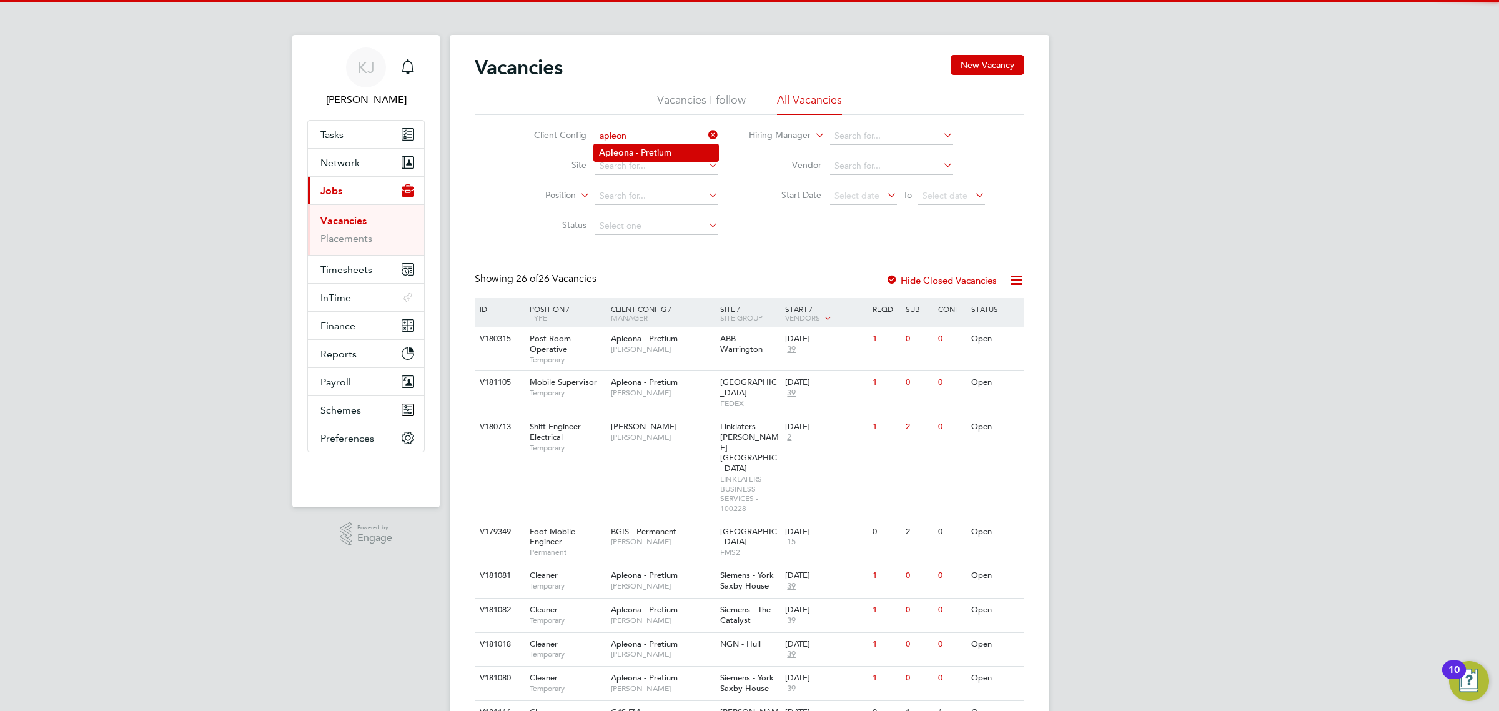
click at [704, 149] on li "Apleon a - Pretium" at bounding box center [656, 152] width 124 height 17
type input "Apleona - Pretium"
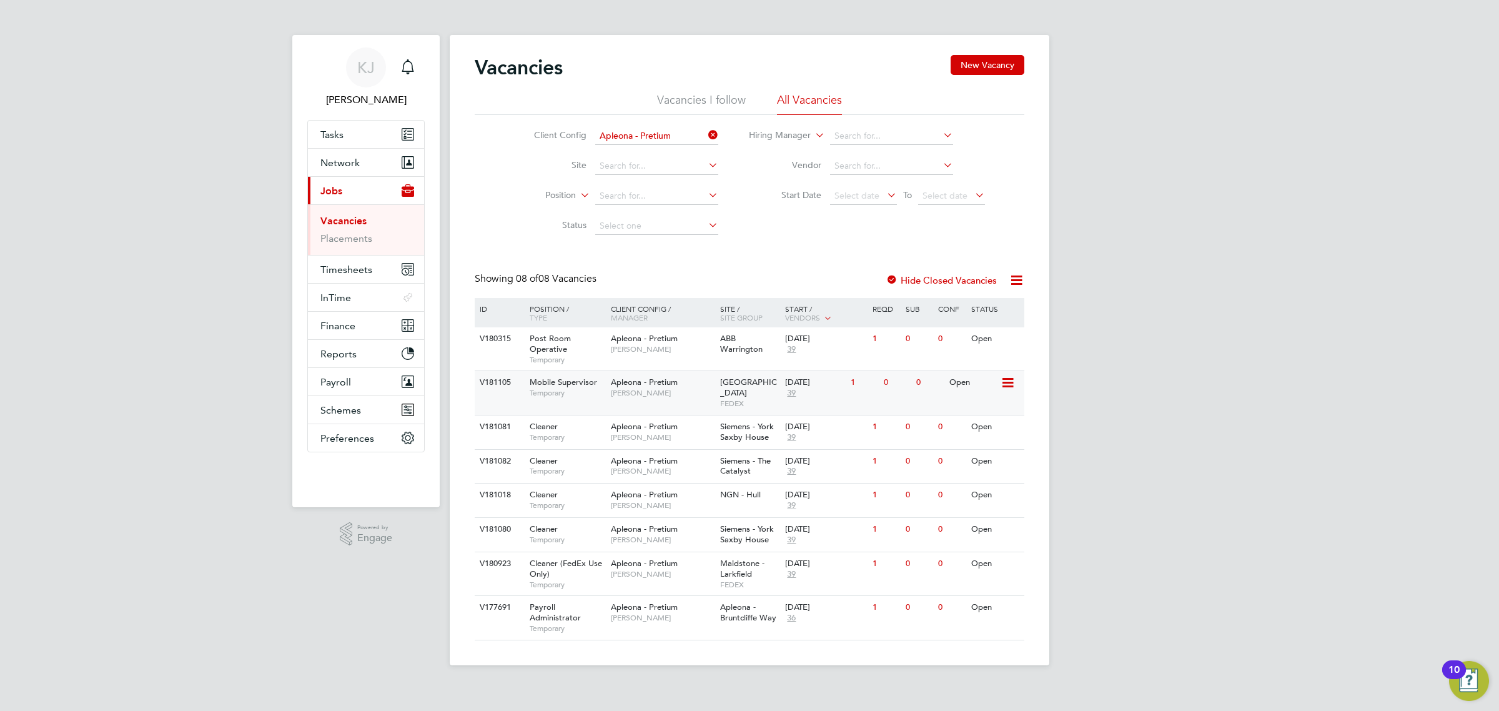
drag, startPoint x: 586, startPoint y: 397, endPoint x: 551, endPoint y: 384, distance: 37.1
click at [551, 384] on span "Mobile Supervisor" at bounding box center [563, 382] width 67 height 11
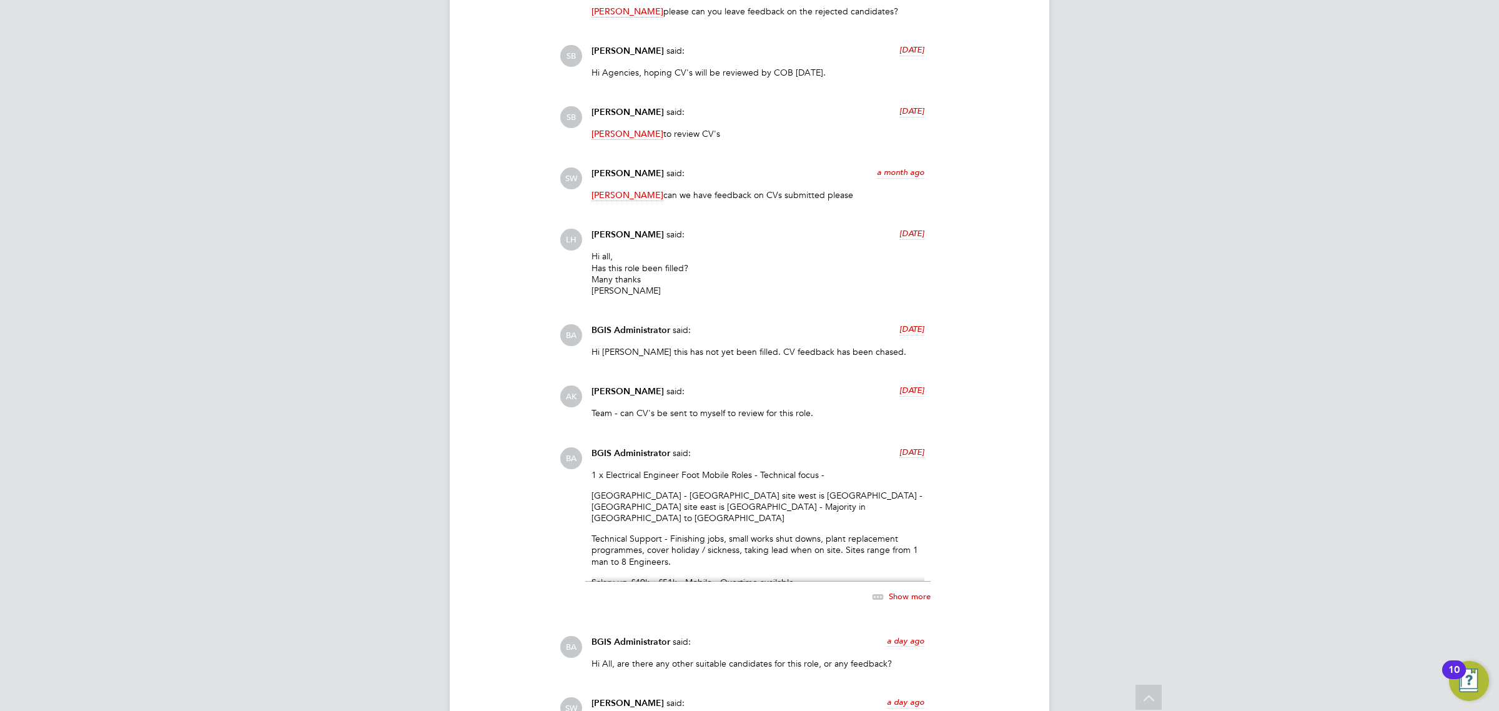
click at [899, 590] on span "Show more" at bounding box center [910, 595] width 42 height 11
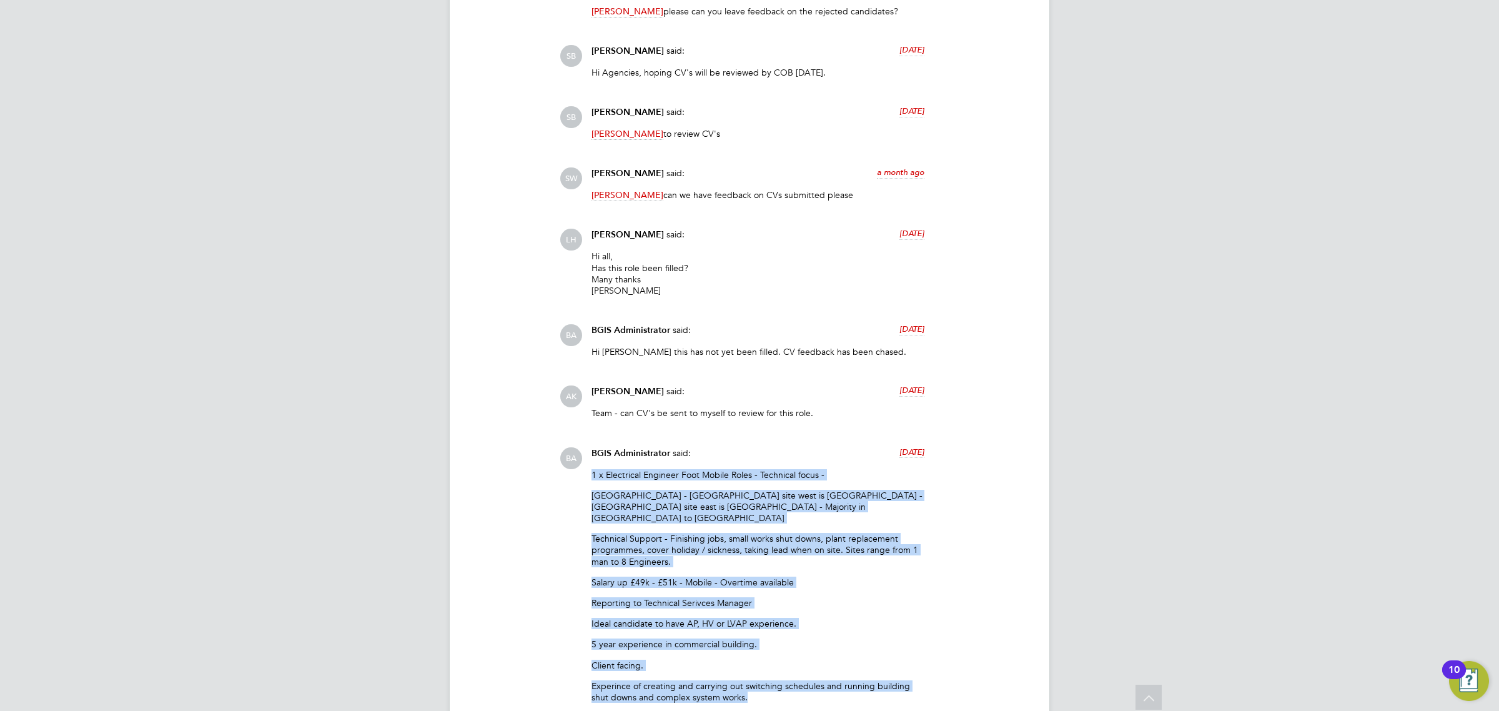
drag, startPoint x: 590, startPoint y: 438, endPoint x: 797, endPoint y: 650, distance: 296.7
click at [797, 650] on div "BGIS Administrator said: 12 days ago 1 x Electrical Engineer Foot Mobile Roles …" at bounding box center [757, 615] width 345 height 337
copy div "1 x Electrical Engineer Foot Mobile Roles - Technical focus - Central London - …"
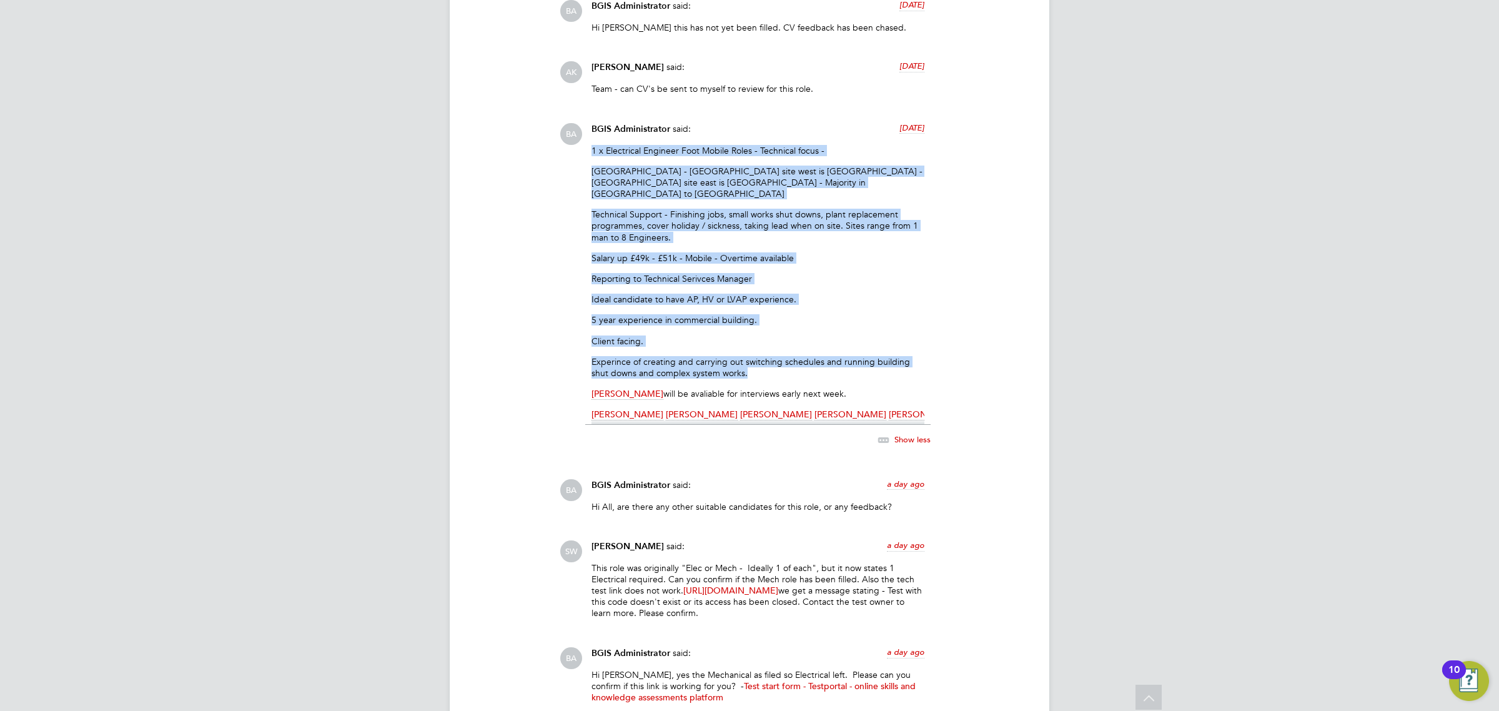
scroll to position [3677, 0]
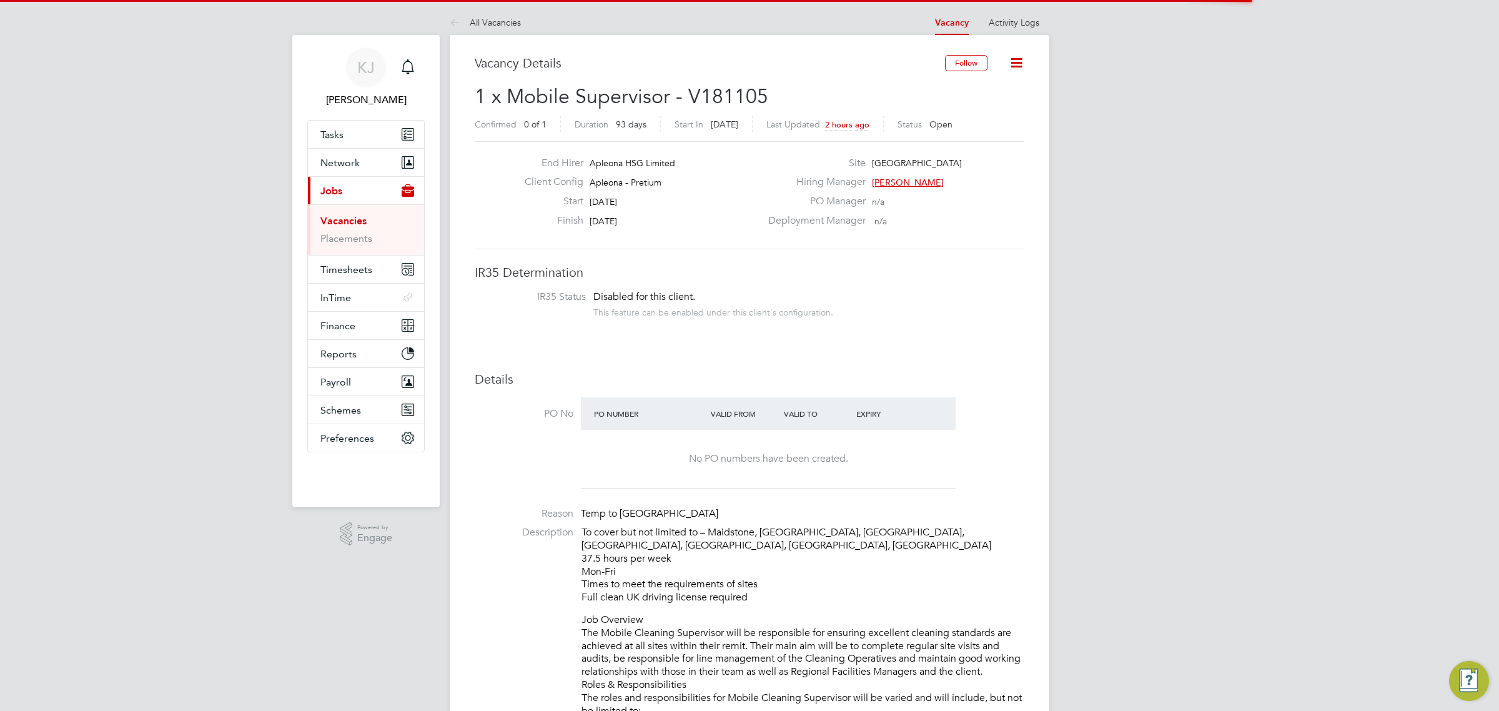
scroll to position [234, 0]
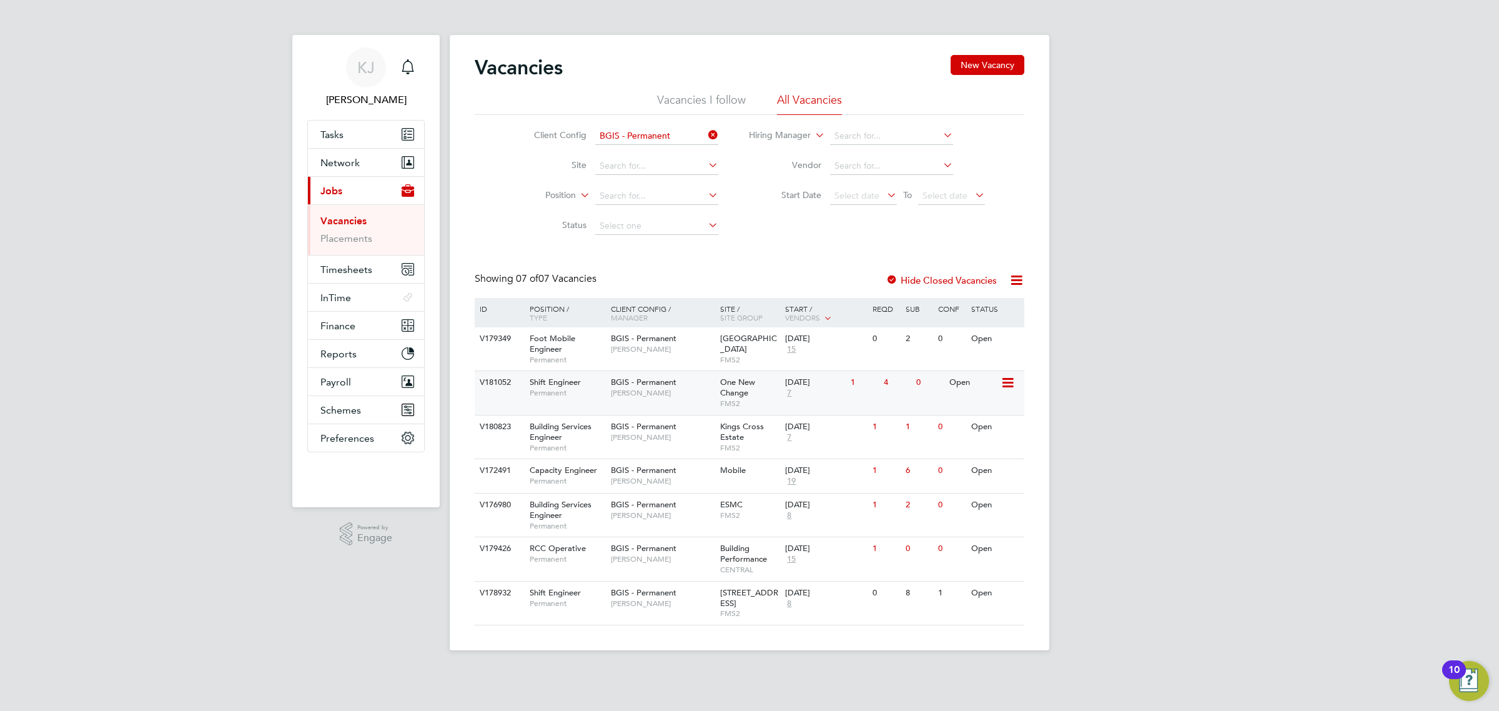
click at [732, 403] on span "FMS2" at bounding box center [749, 403] width 59 height 10
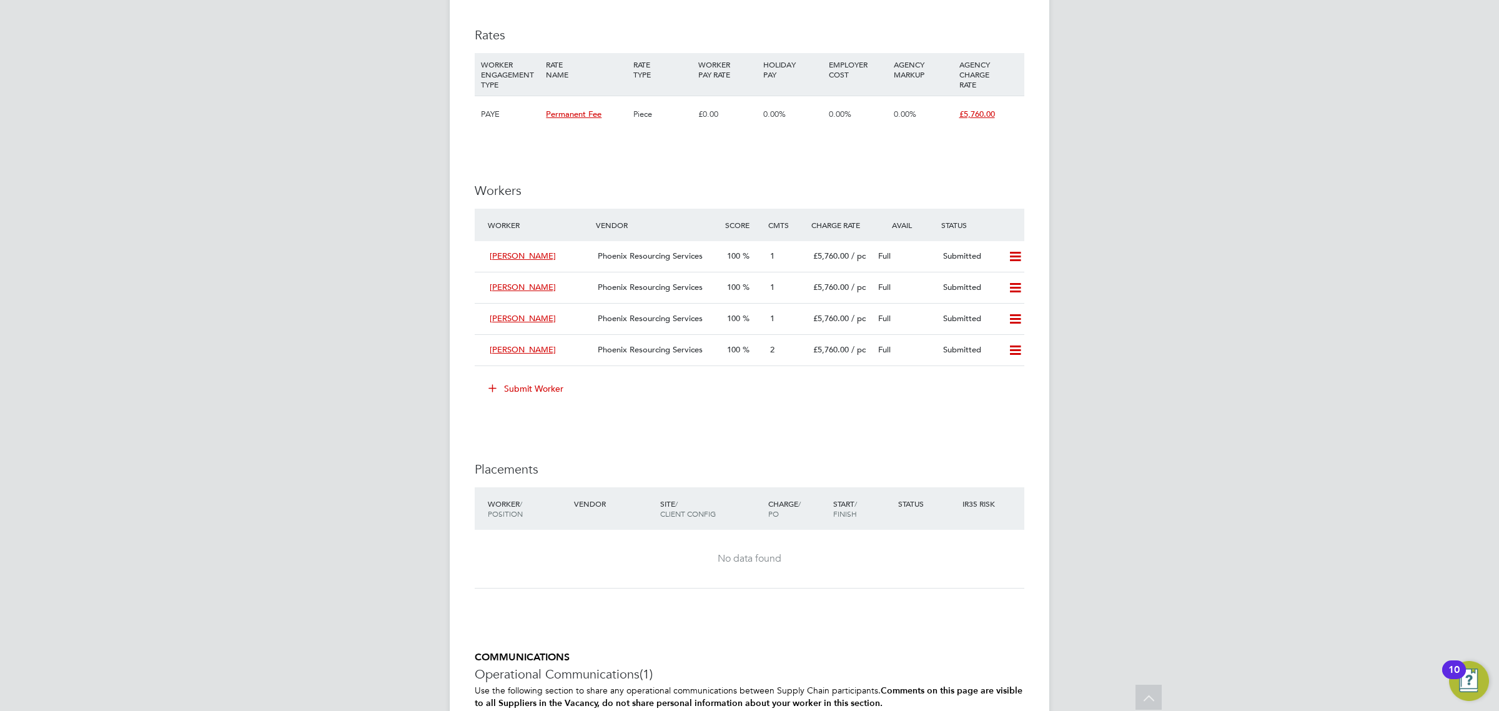
click at [549, 385] on button "Submit Worker" at bounding box center [527, 388] width 94 height 20
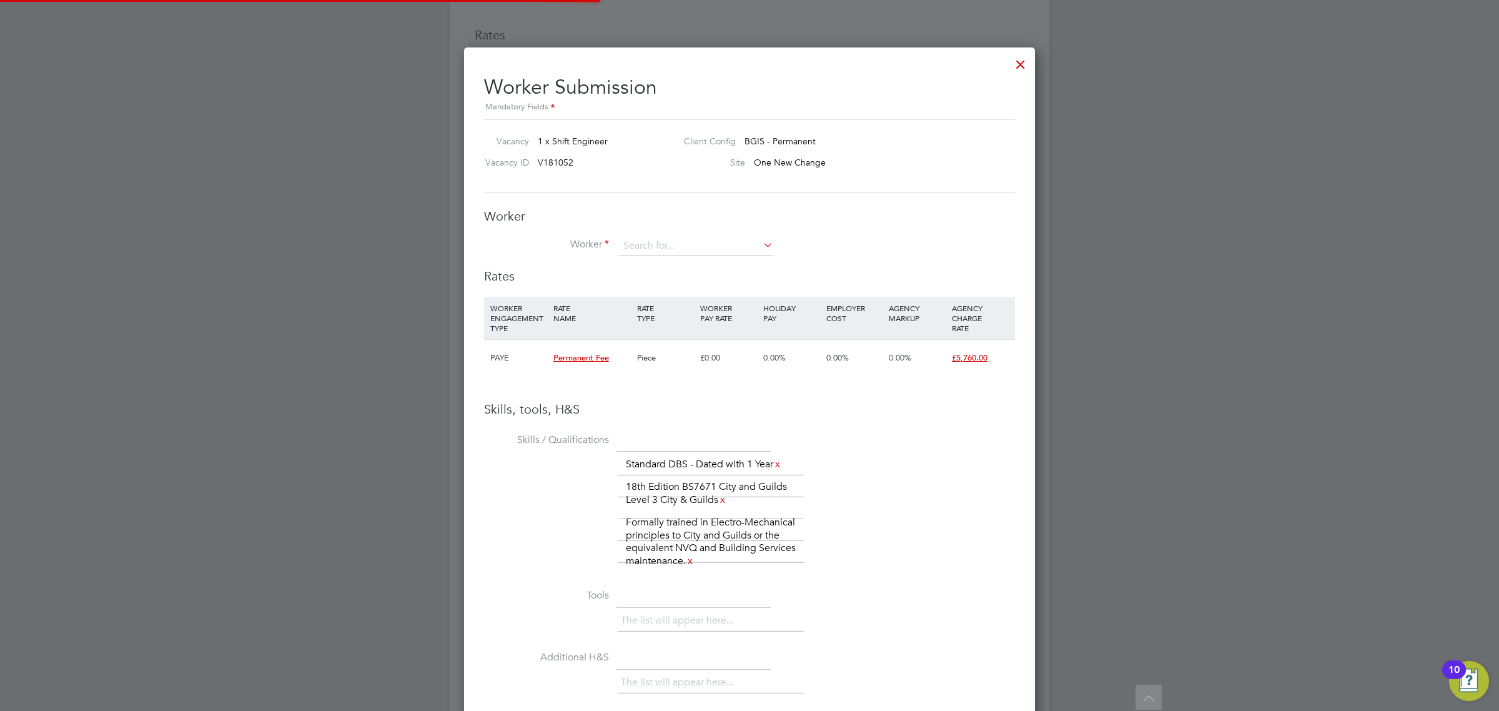
scroll to position [19, 325]
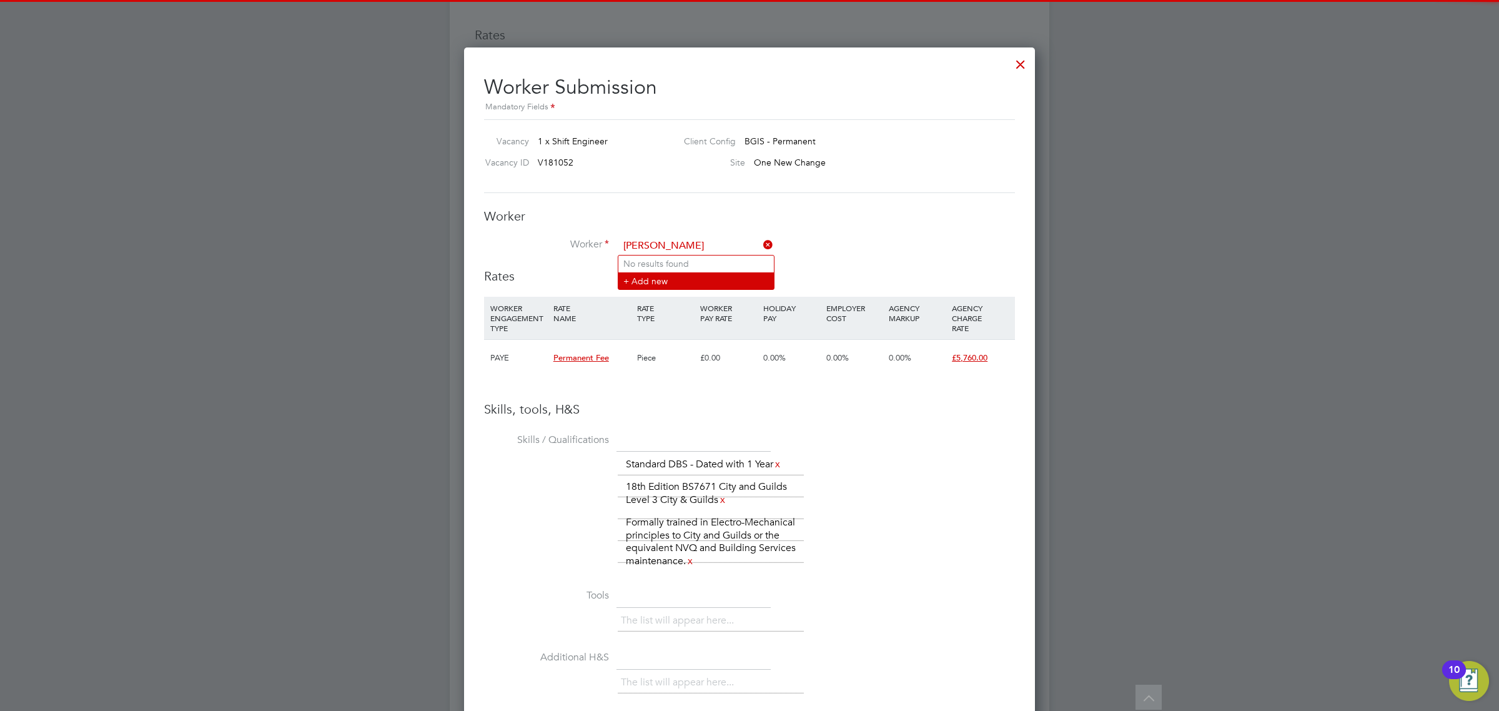
type input "[PERSON_NAME]"
click at [659, 273] on li "+ Add new" at bounding box center [695, 280] width 155 height 17
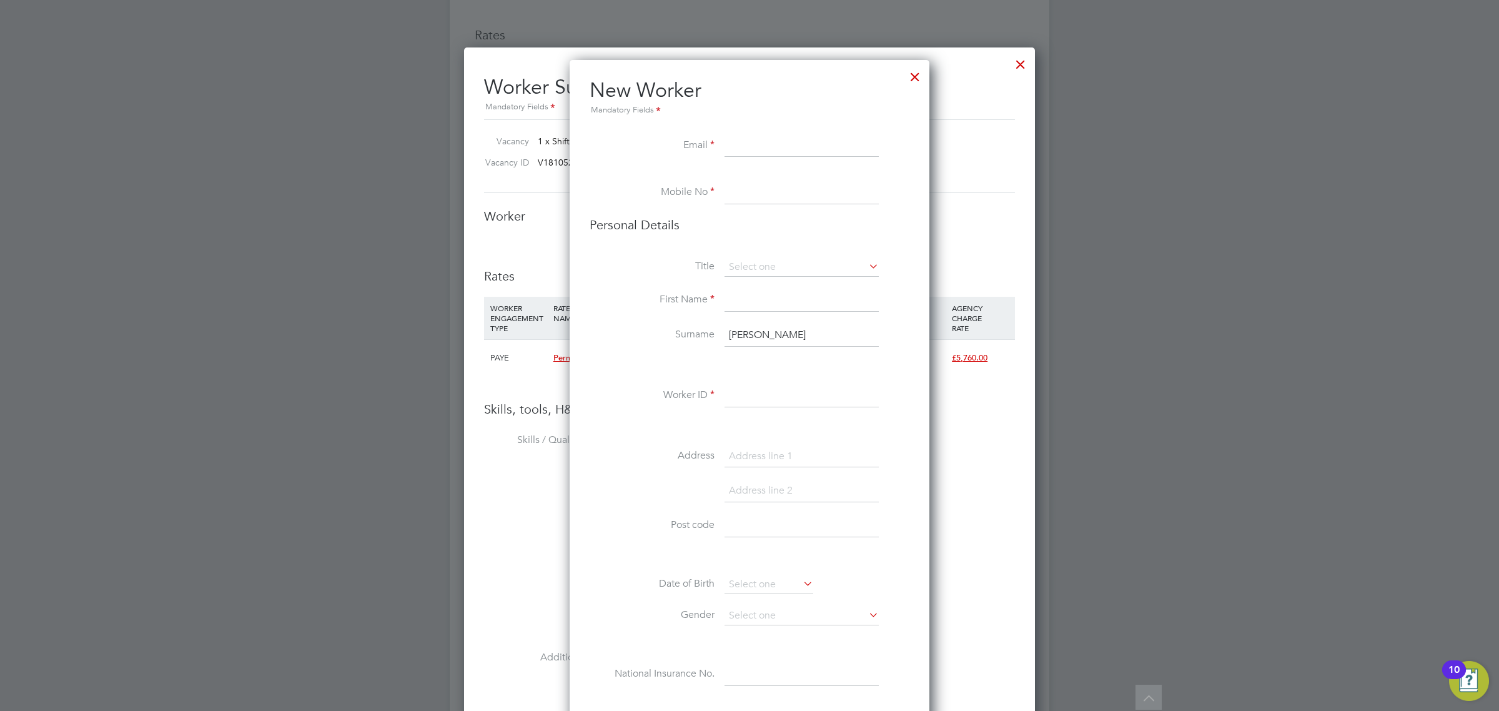
paste input "bougieblue8@gmail.com"
type input "bougieblue8@gmail.com"
click at [786, 179] on li at bounding box center [749, 175] width 320 height 12
click at [786, 189] on input at bounding box center [801, 193] width 154 height 22
paste input "7947872018"
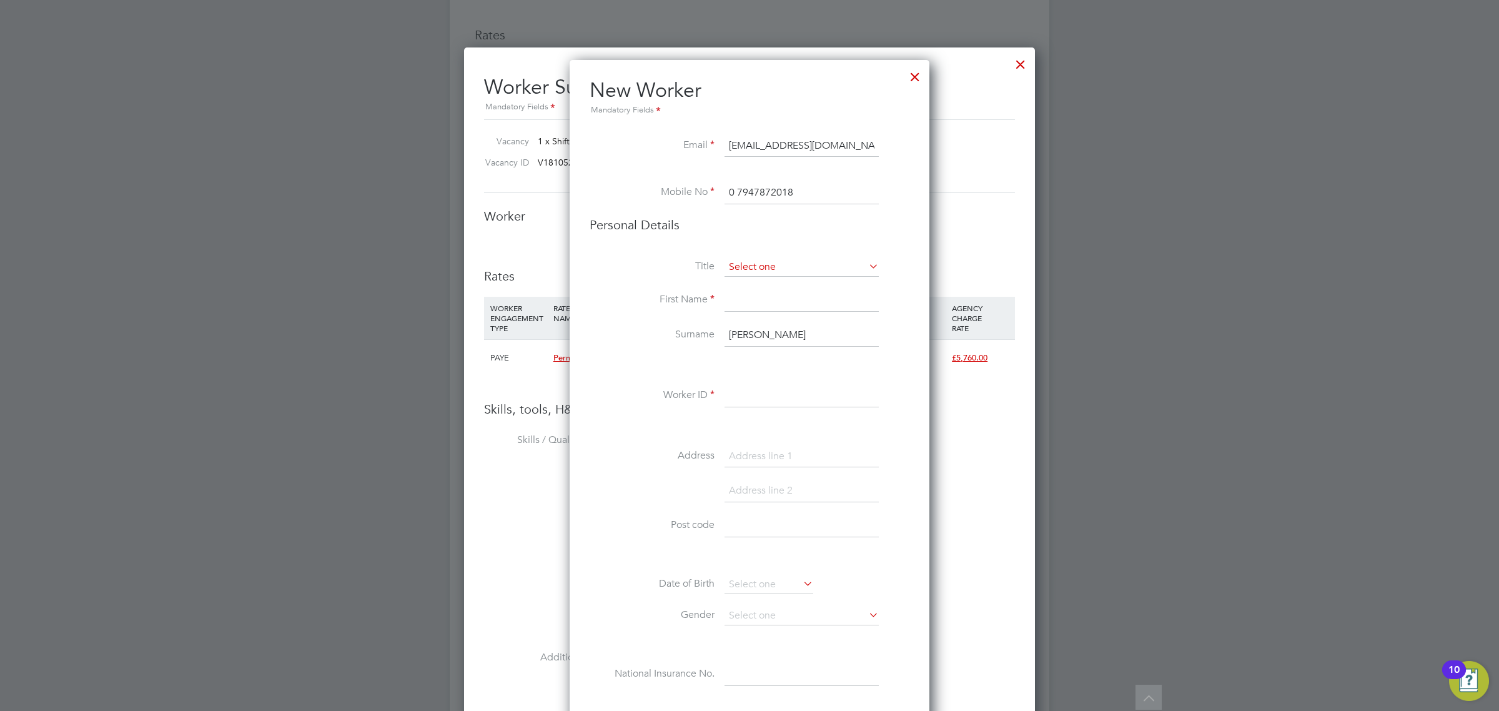
type input "0 7947872018"
click at [752, 260] on input at bounding box center [801, 267] width 154 height 19
click at [757, 280] on li "Mr" at bounding box center [801, 285] width 155 height 16
type input "Mr"
click at [757, 297] on input at bounding box center [801, 300] width 154 height 22
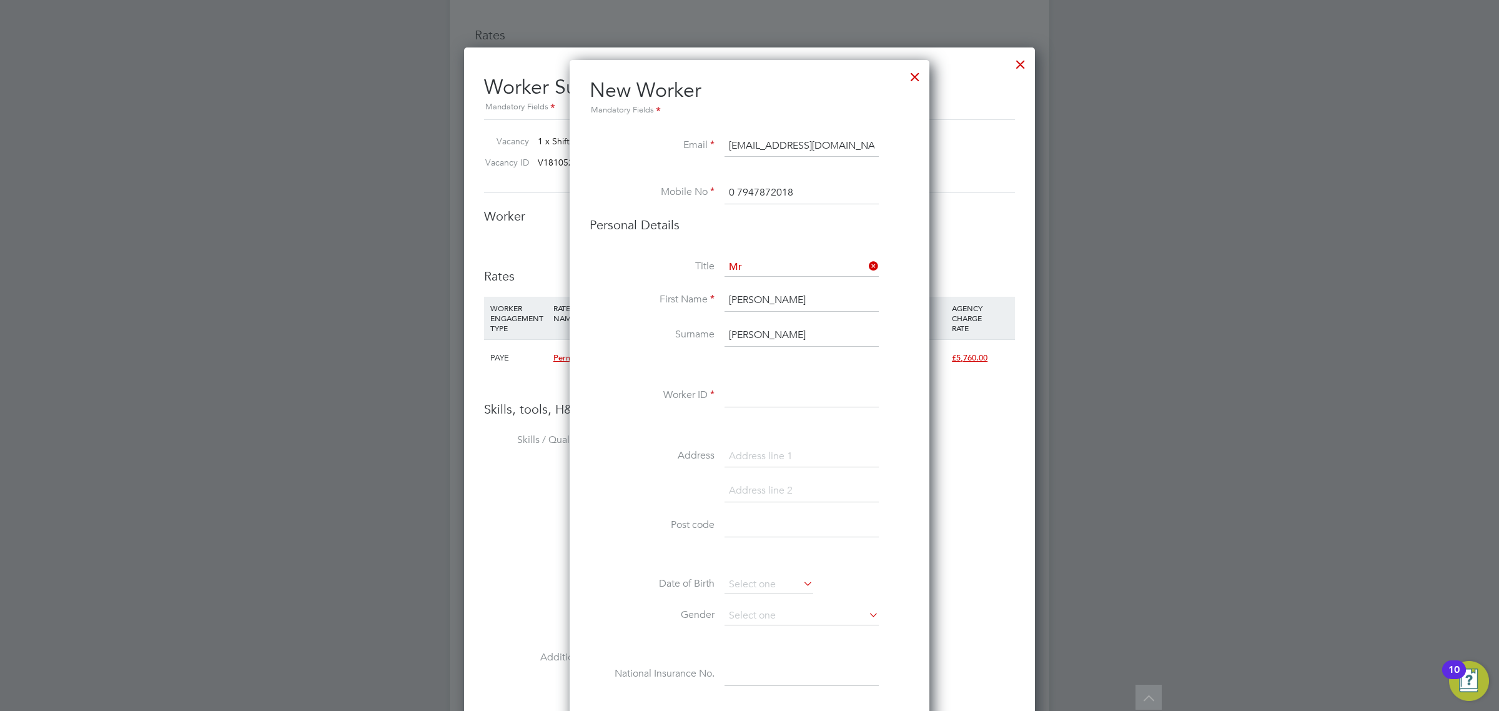
type input "Hassen"
drag, startPoint x: 779, startPoint y: 328, endPoint x: 658, endPoint y: 334, distance: 121.9
click at [659, 334] on li "Surname hassen" at bounding box center [749, 341] width 320 height 35
type input "O"
type input "Touaty"
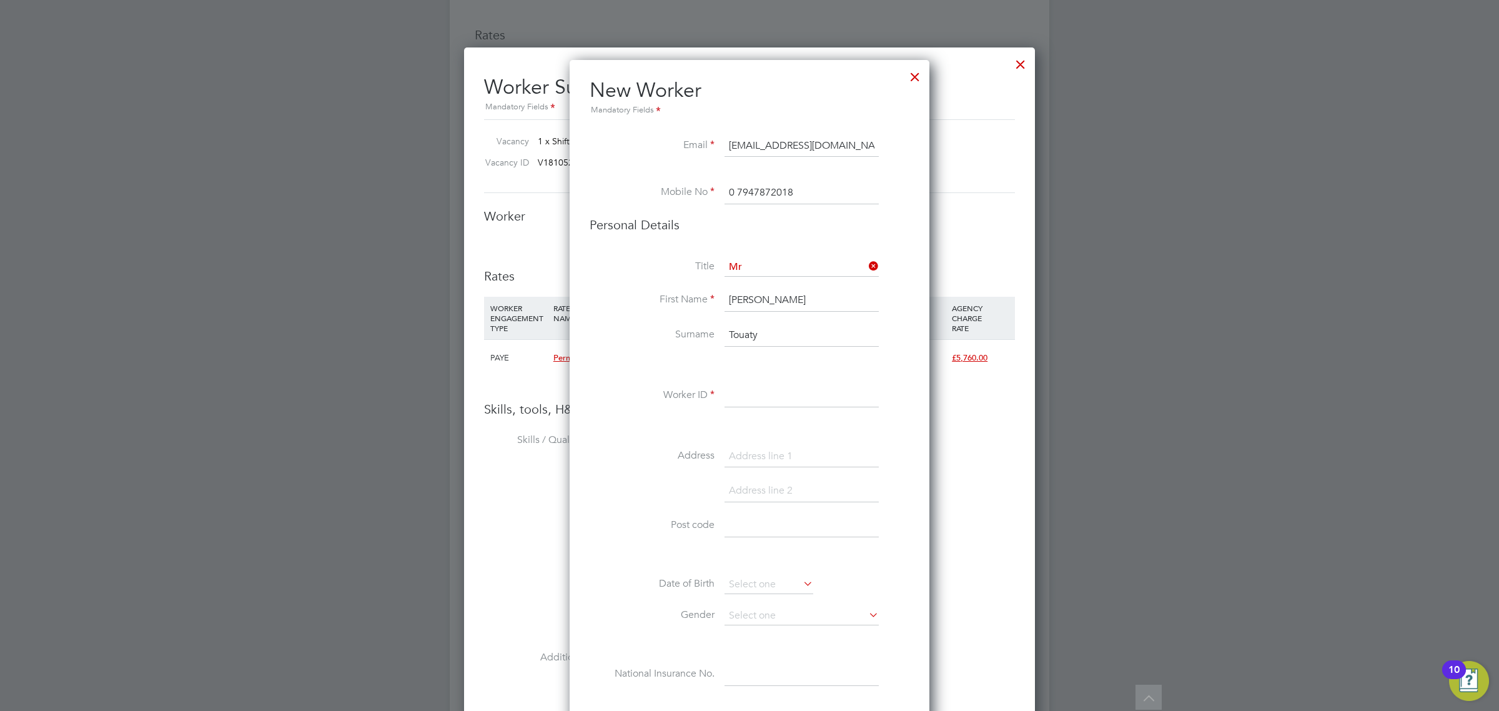
click at [779, 402] on input at bounding box center [801, 396] width 154 height 22
paste input "W-01778572"
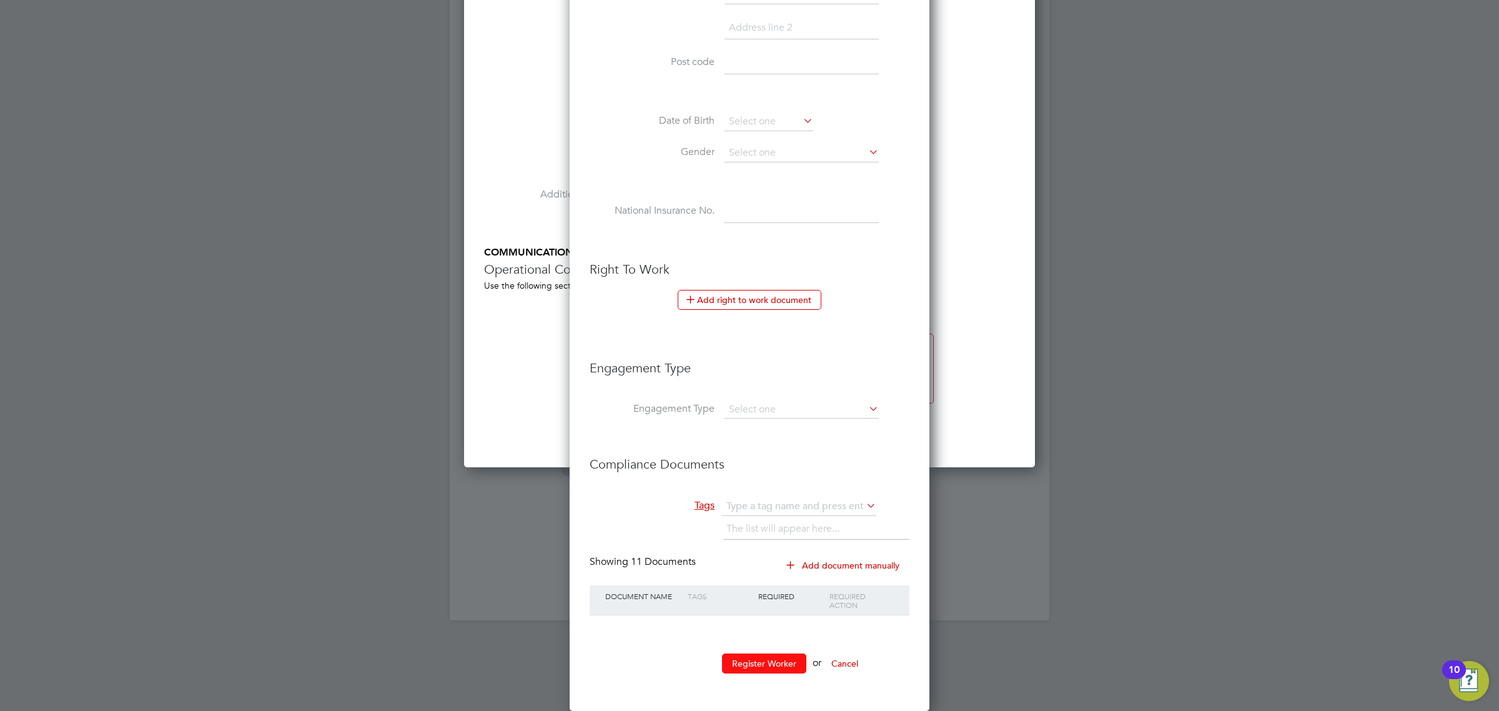
type input "W-01778572"
click at [739, 668] on button "Register Worker" at bounding box center [764, 663] width 84 height 20
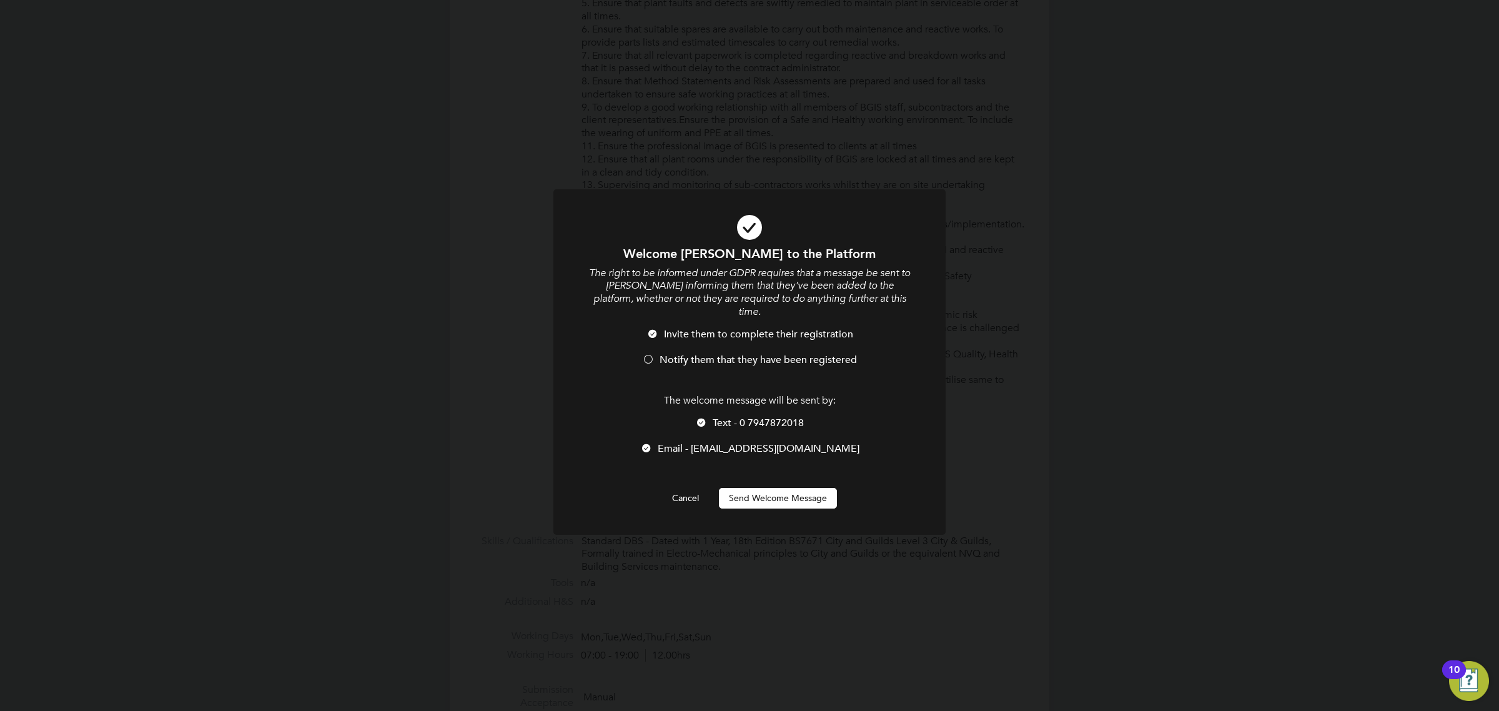
click at [749, 353] on span "Notify them that they have been registered" at bounding box center [757, 359] width 197 height 12
click at [772, 488] on button "Send Welcome Message" at bounding box center [778, 498] width 118 height 20
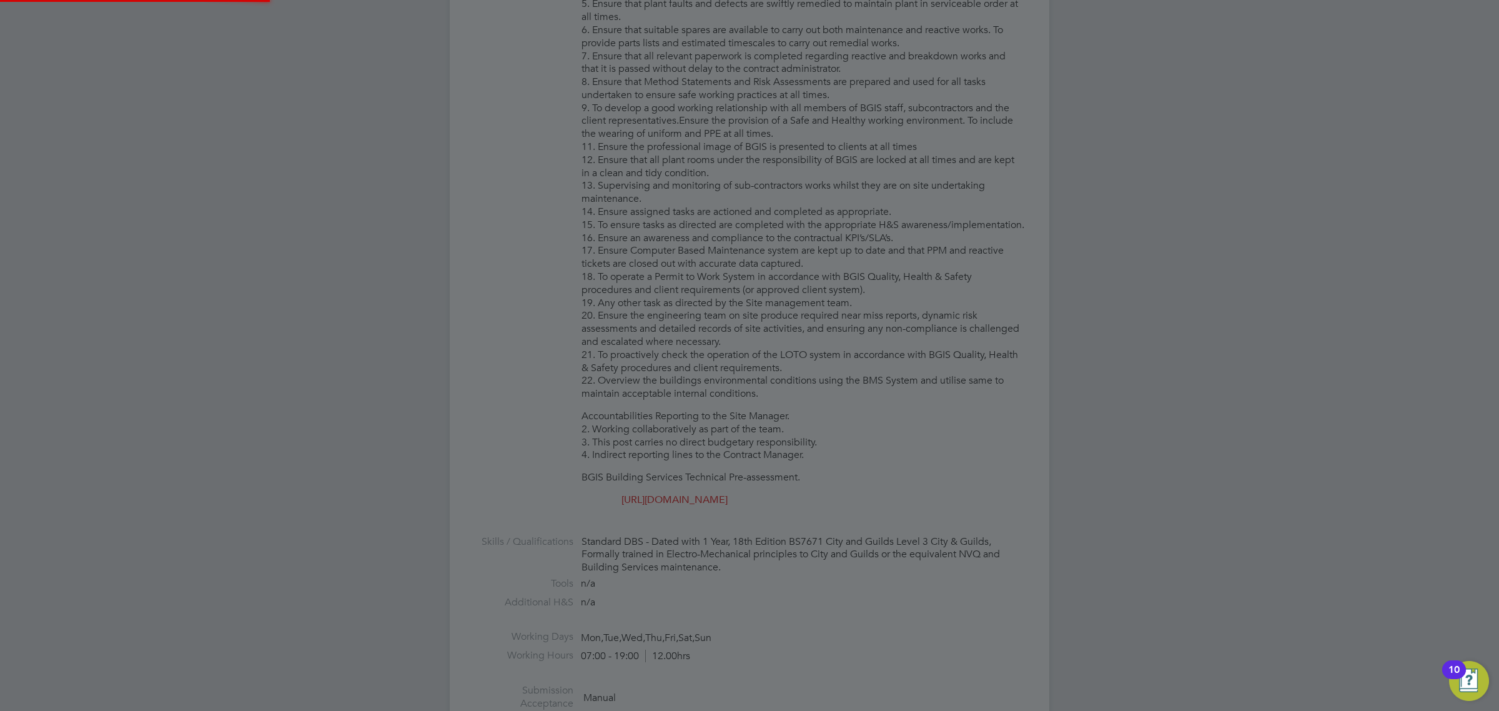
type input "Hassen Touaty (W-01778572)"
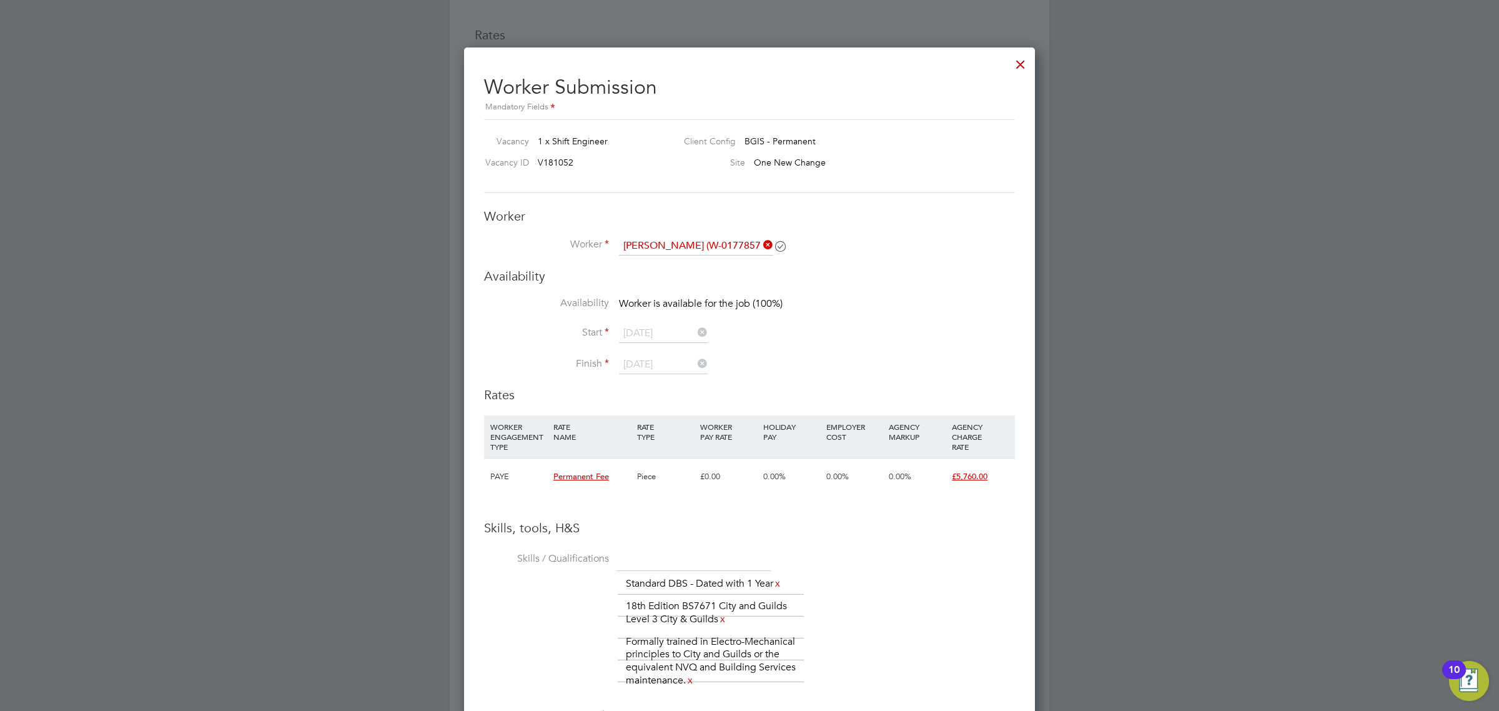
click at [1025, 64] on div at bounding box center [1020, 61] width 22 height 22
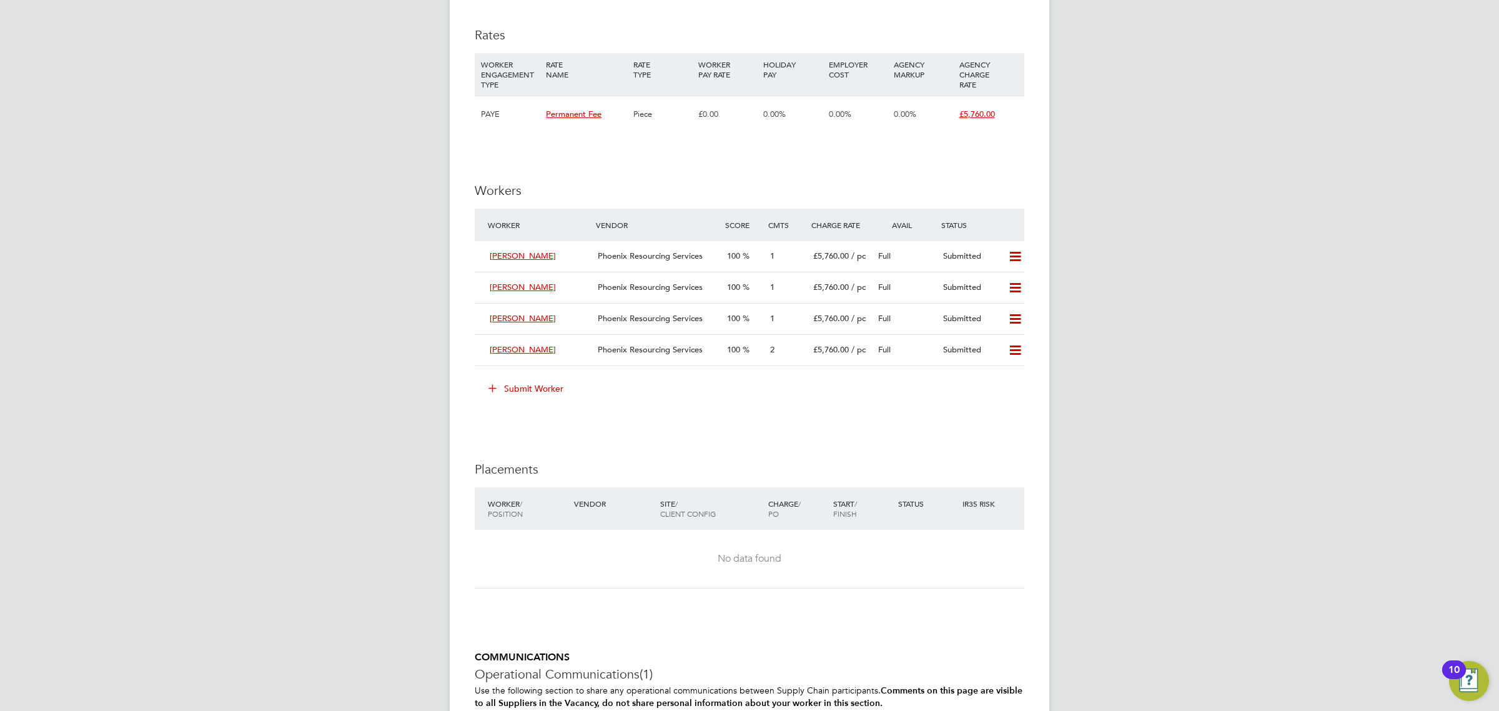
click at [506, 393] on button "Submit Worker" at bounding box center [527, 388] width 94 height 20
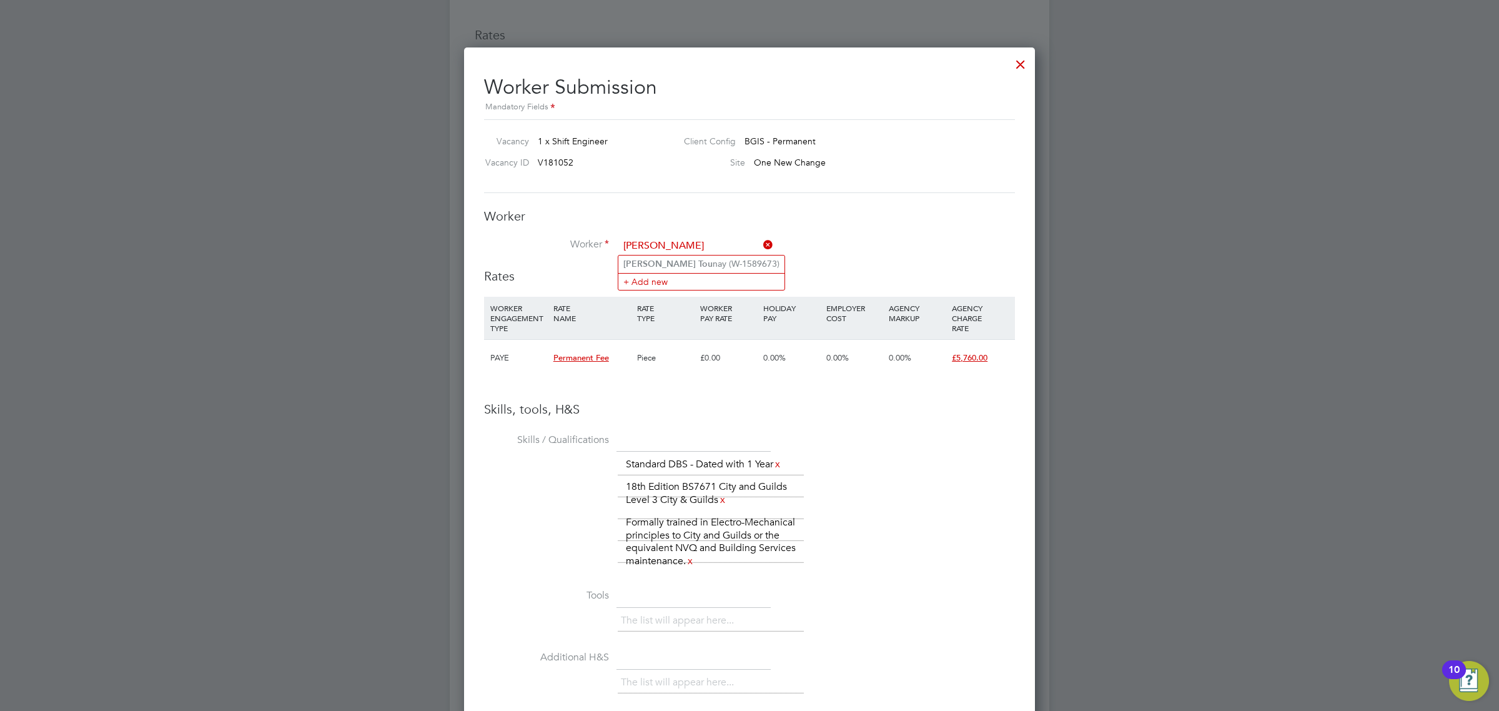
click at [651, 248] on input "hassan tou" at bounding box center [696, 246] width 154 height 19
click at [698, 264] on b "Tou" at bounding box center [705, 264] width 14 height 11
type input "Hassen Touaty (W-01778572)"
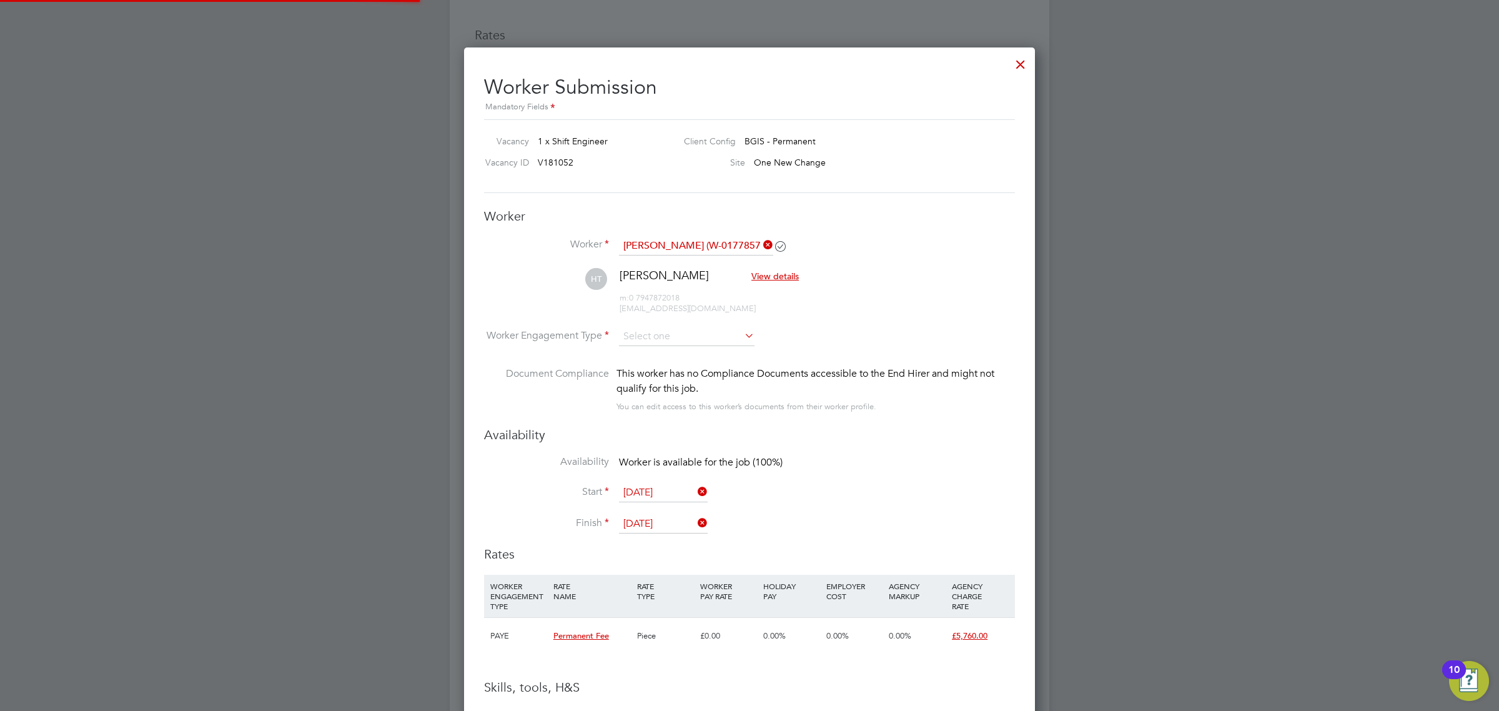
scroll to position [1162, 571]
click at [695, 336] on input at bounding box center [687, 336] width 136 height 19
drag, startPoint x: 681, startPoint y: 372, endPoint x: 687, endPoint y: 369, distance: 7.0
click at [679, 372] on li "PAYE" at bounding box center [686, 371] width 137 height 16
type input "PAYE"
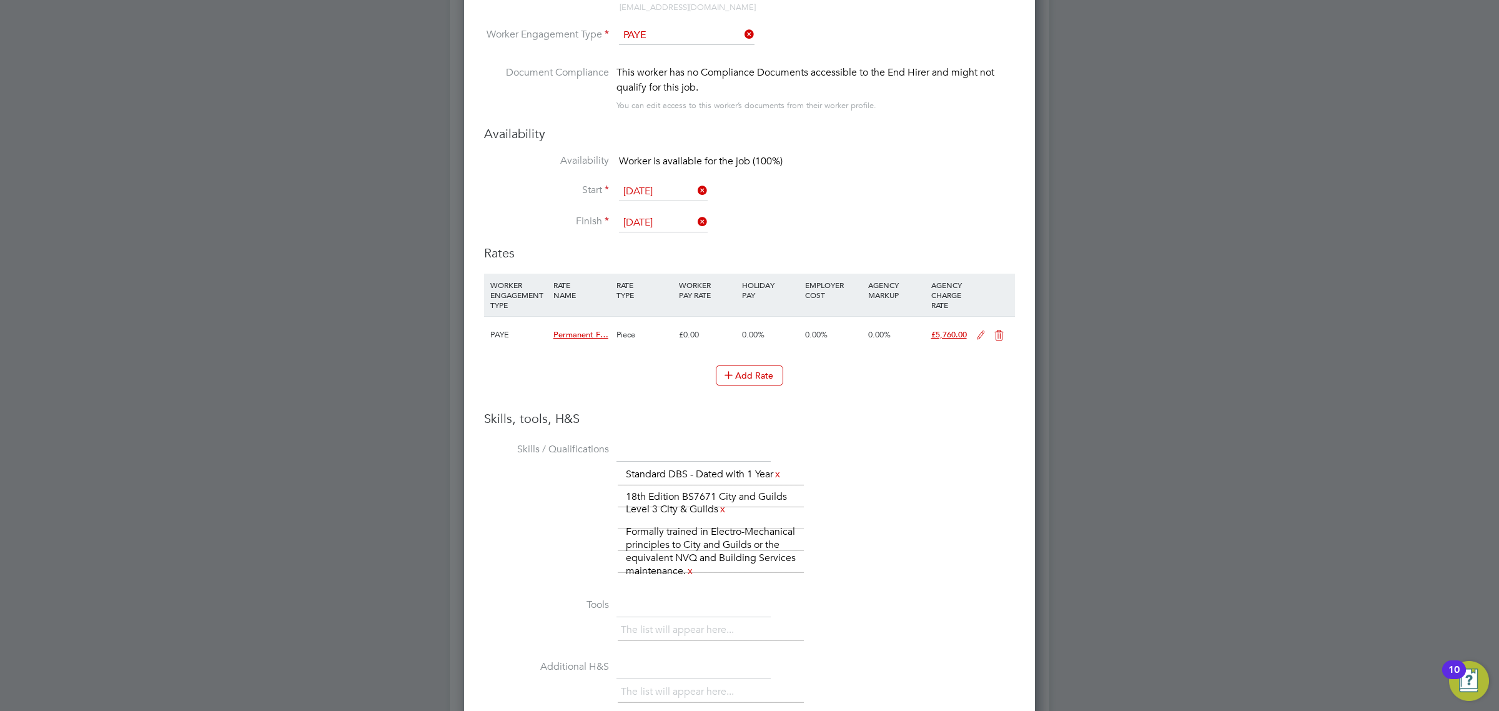
scroll to position [2014, 0]
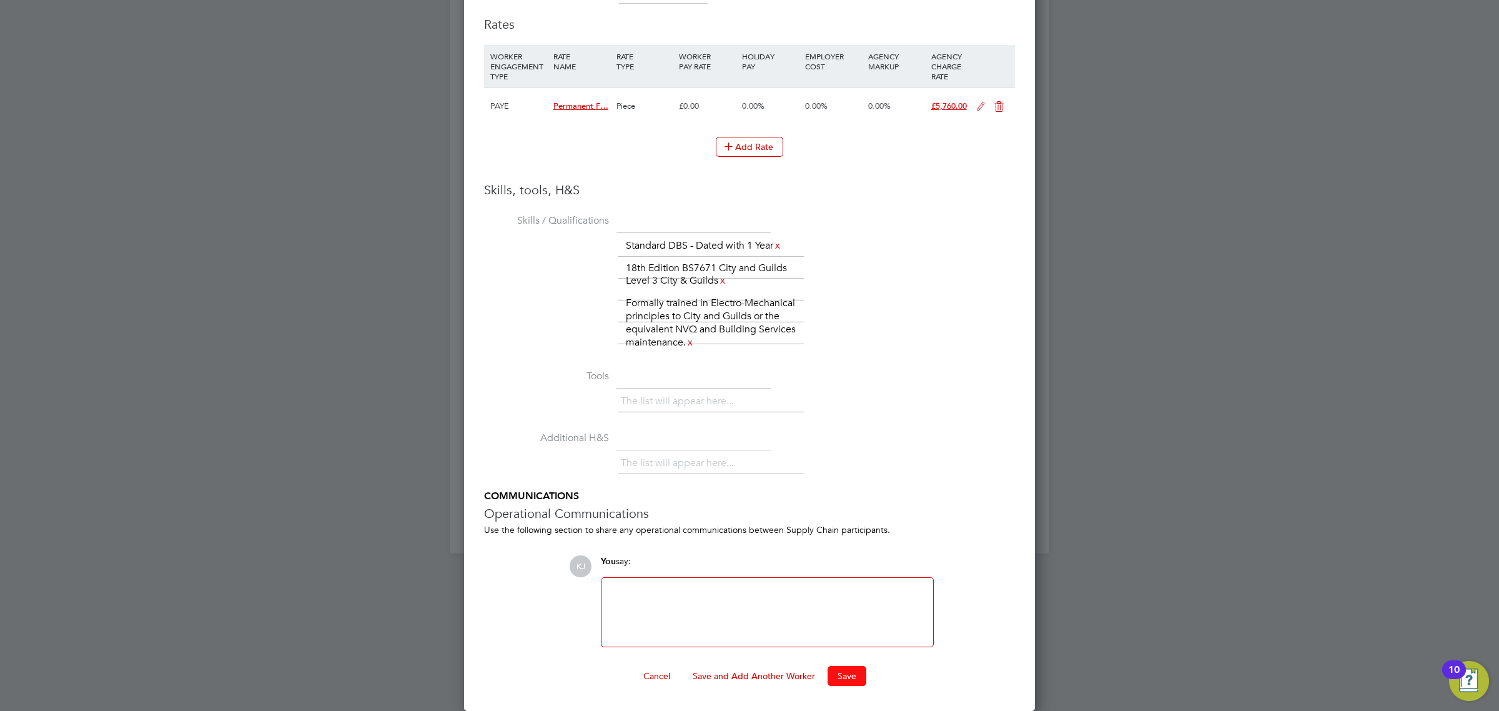
click at [852, 678] on button "Save" at bounding box center [846, 676] width 39 height 20
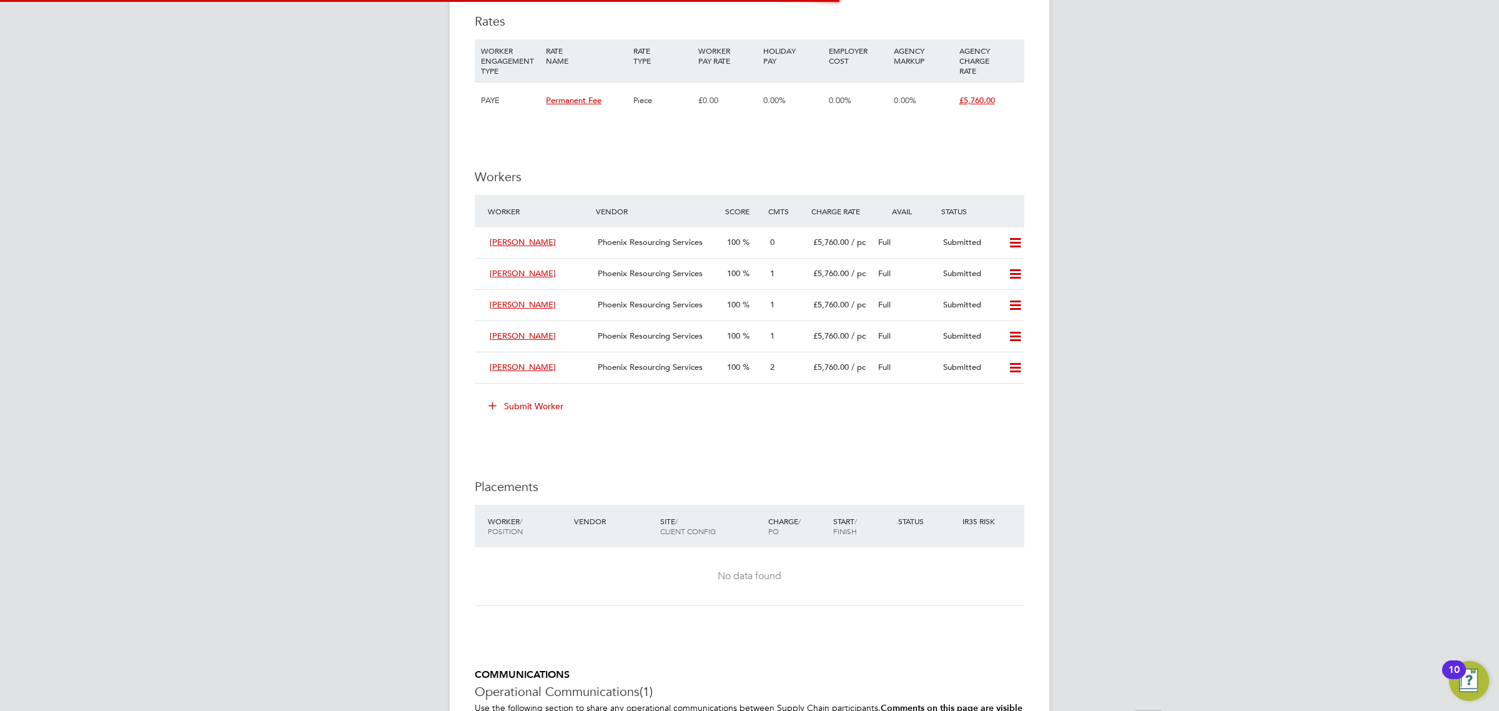
scroll to position [6, 6]
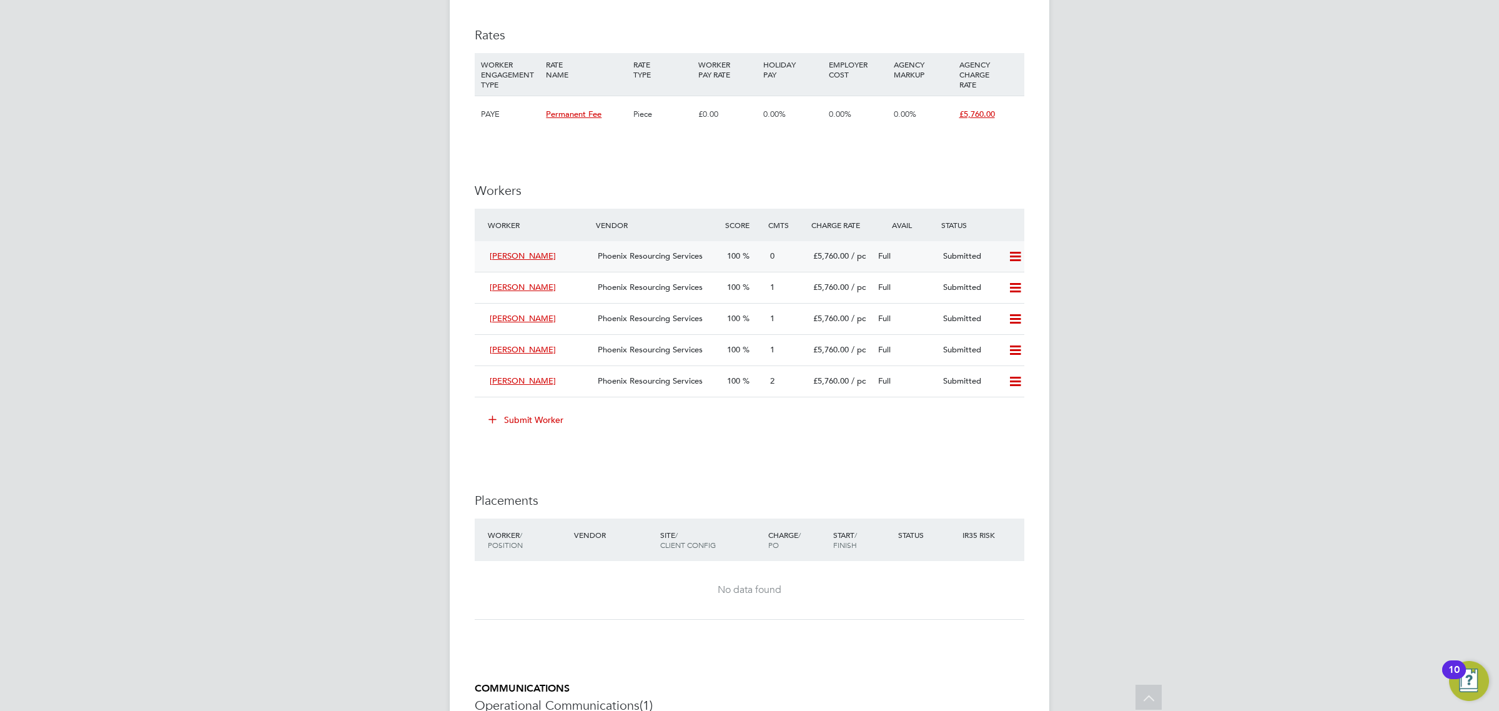
click at [598, 260] on div "Phoenix Resourcing Services" at bounding box center [657, 256] width 129 height 21
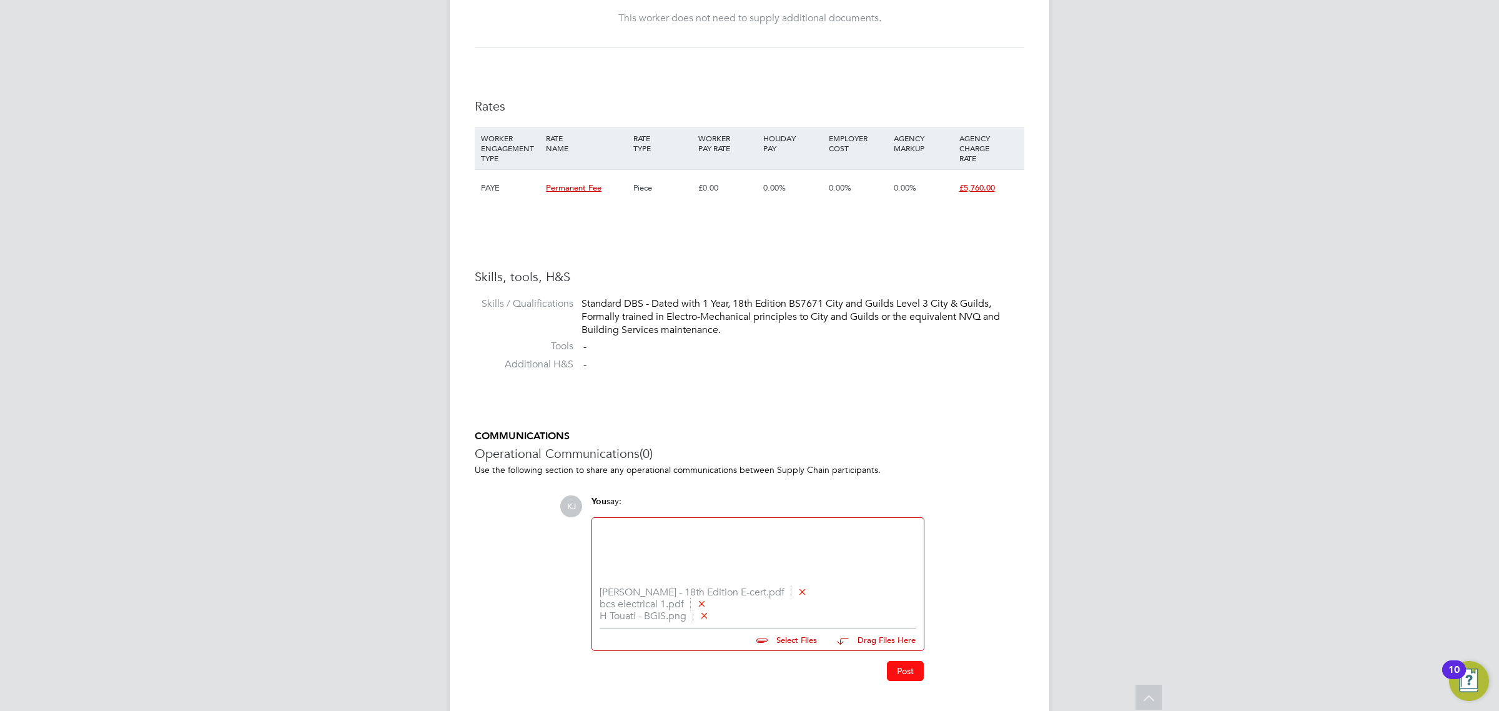
click at [904, 668] on button "Post" at bounding box center [905, 671] width 37 height 20
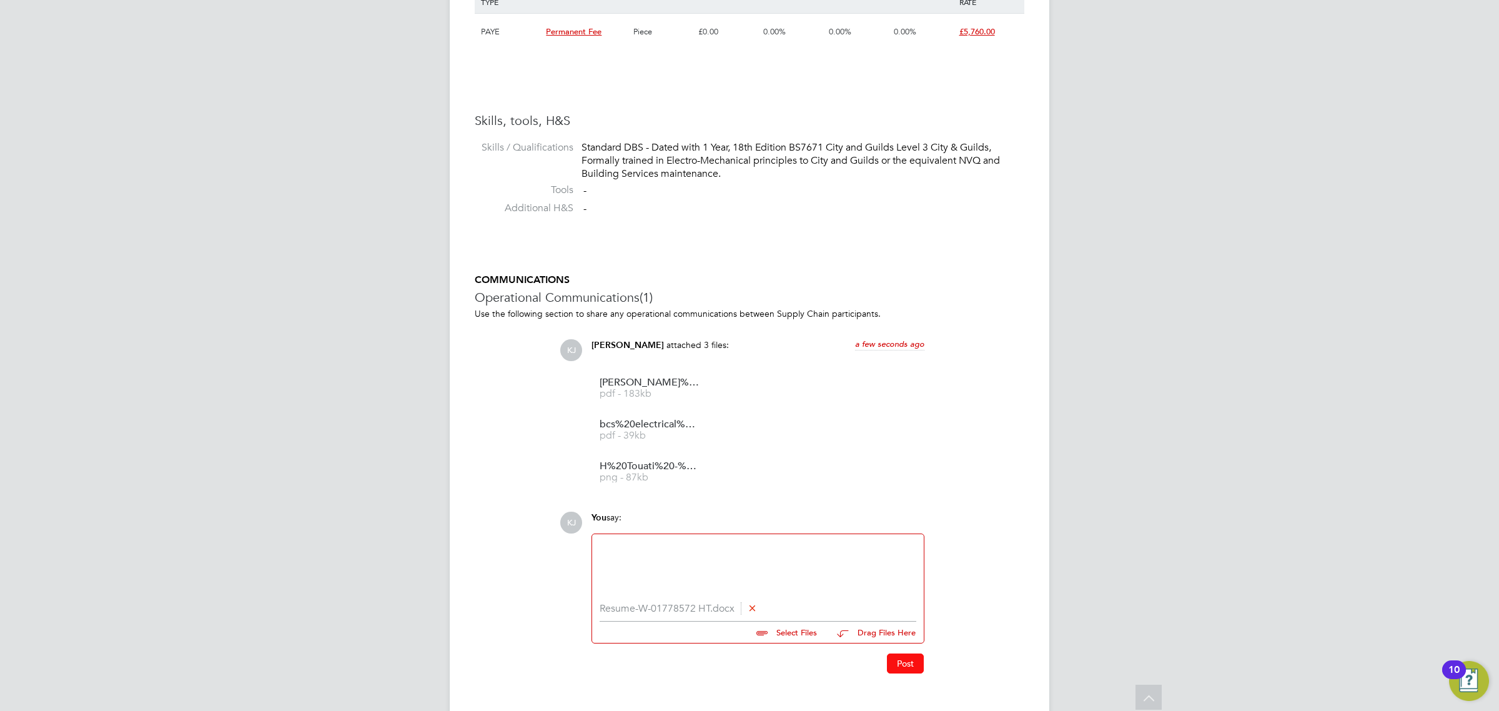
click at [890, 659] on button "Post" at bounding box center [905, 663] width 37 height 20
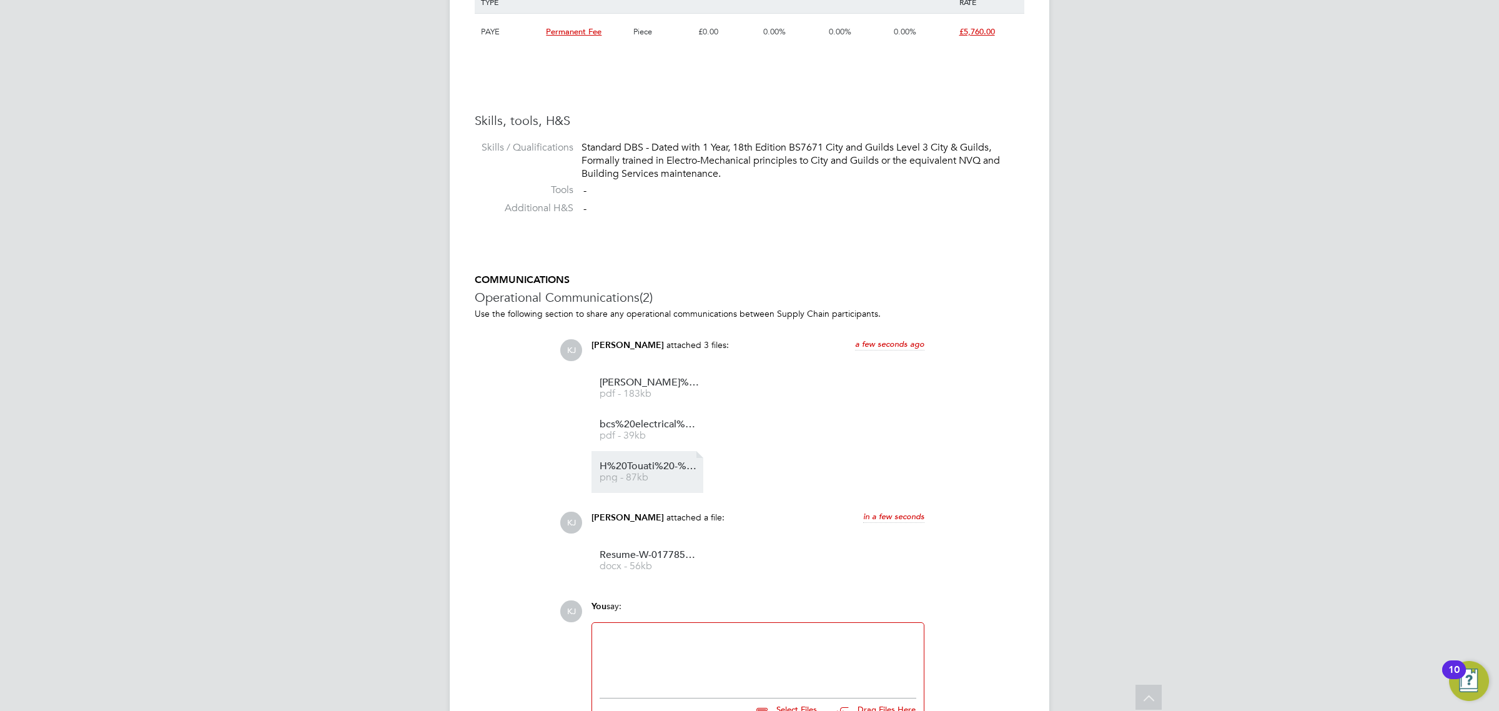
click at [641, 468] on span "H%20Touati%20-%20BGIS" at bounding box center [649, 465] width 100 height 9
click at [647, 663] on div at bounding box center [757, 657] width 317 height 54
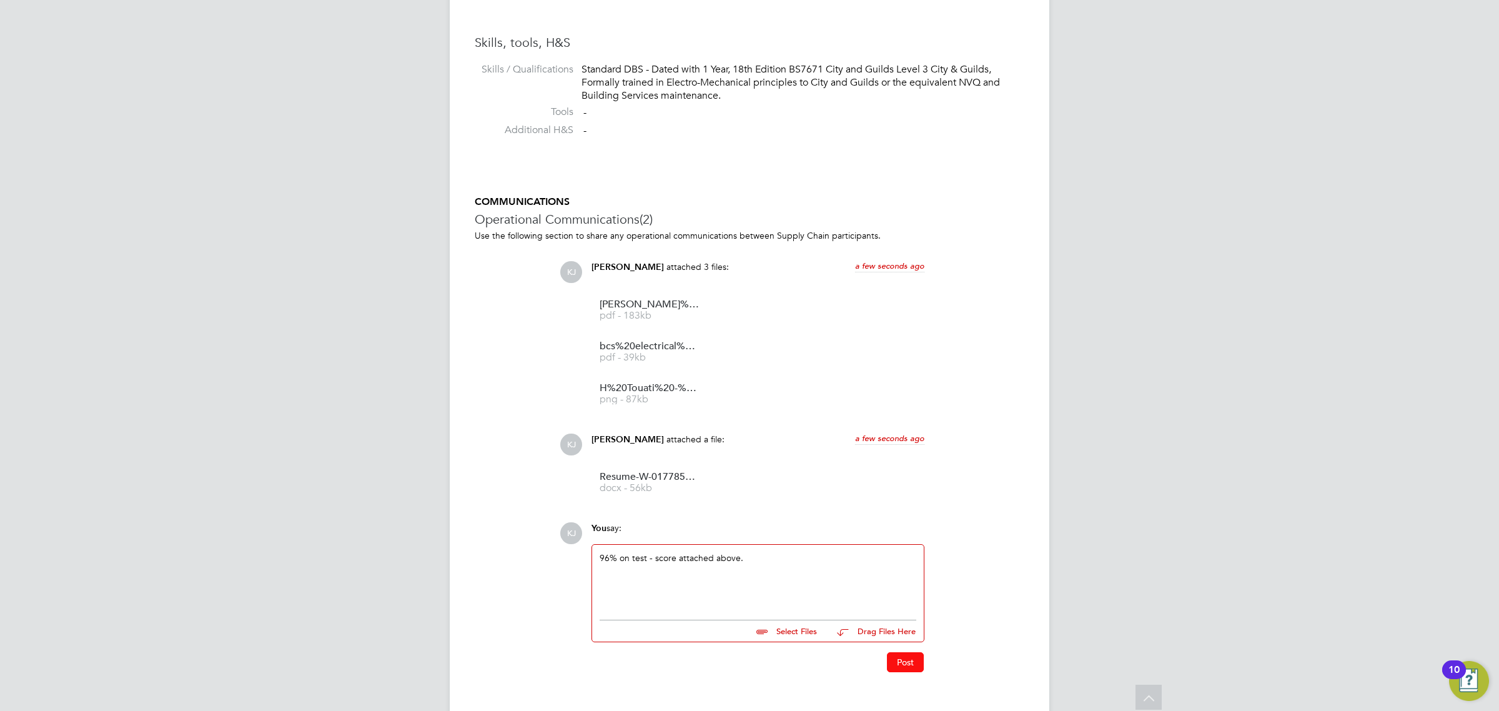
click at [909, 658] on button "Post" at bounding box center [905, 662] width 37 height 20
